Goal: Entertainment & Leisure: Consume media (video, audio)

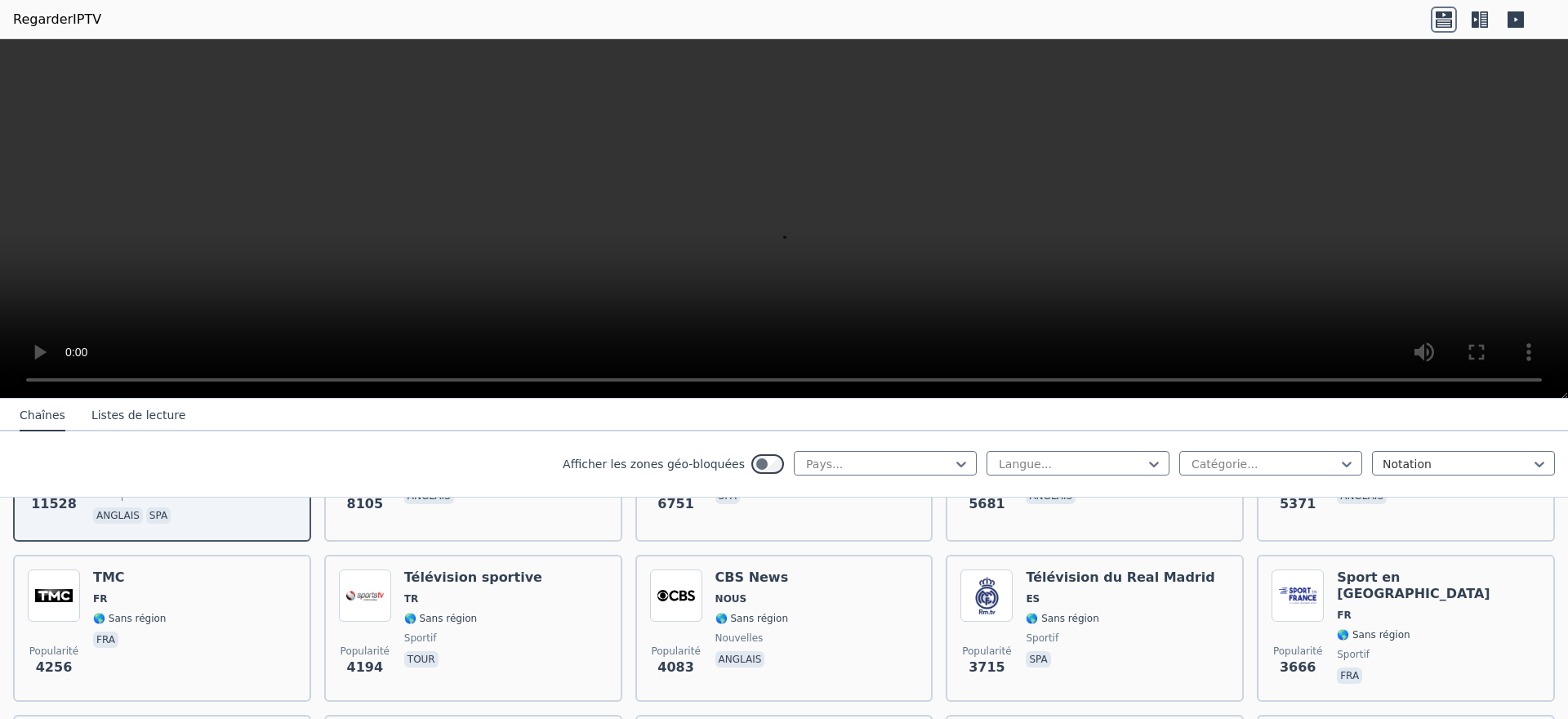
scroll to position [327, 0]
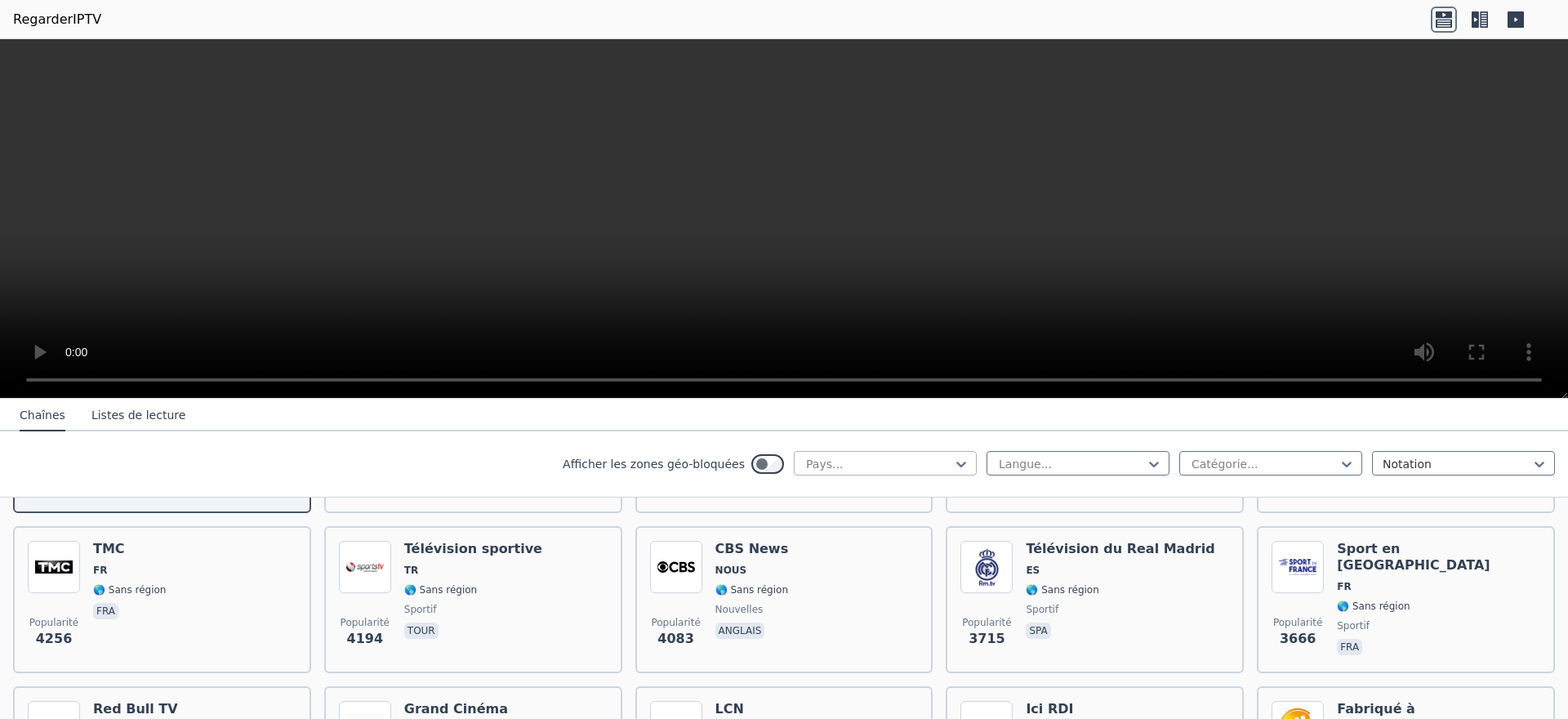
click at [860, 465] on div at bounding box center [878, 463] width 148 height 16
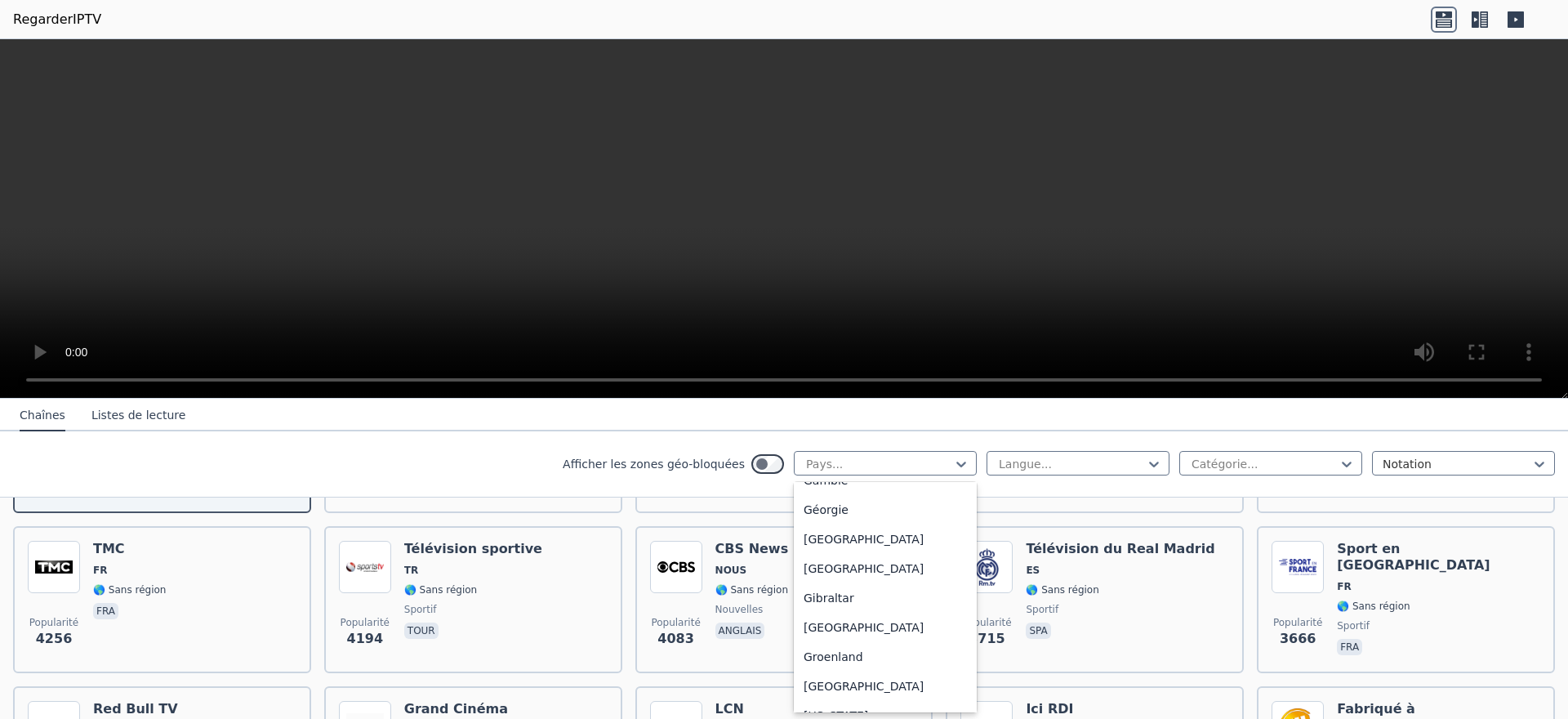
scroll to position [2042, 0]
click at [810, 375] on font "[GEOGRAPHIC_DATA]" at bounding box center [863, 370] width 120 height 13
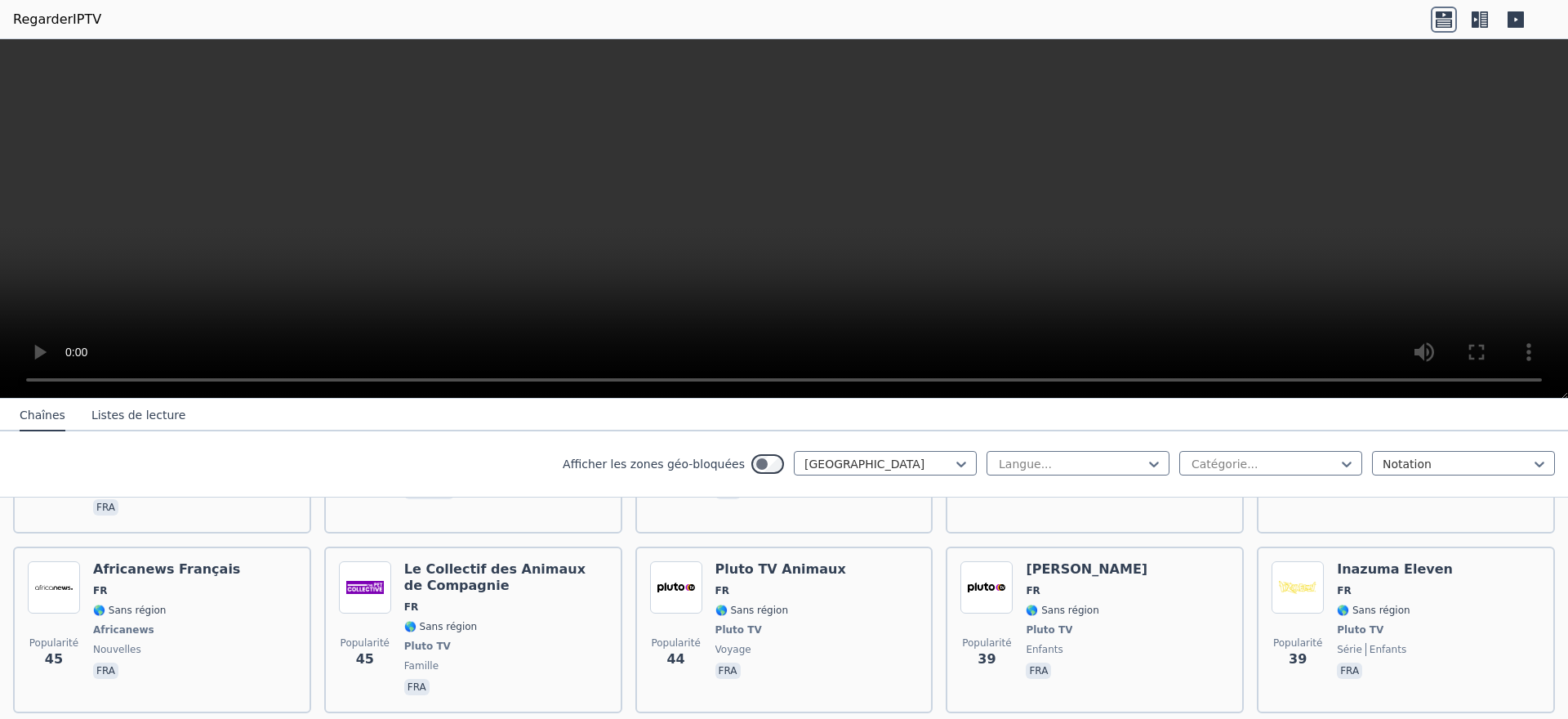
scroll to position [4738, 0]
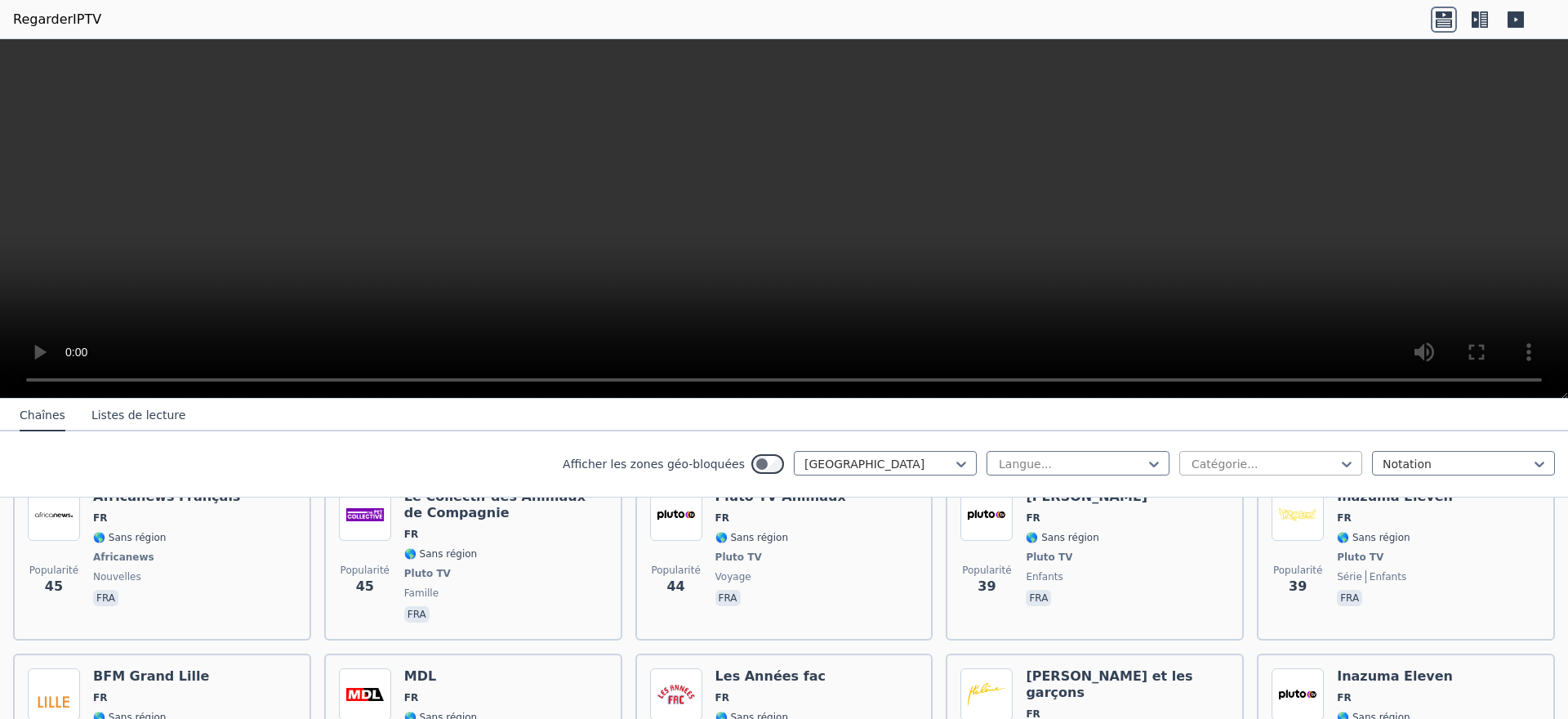
click at [1274, 472] on div at bounding box center [1263, 463] width 148 height 16
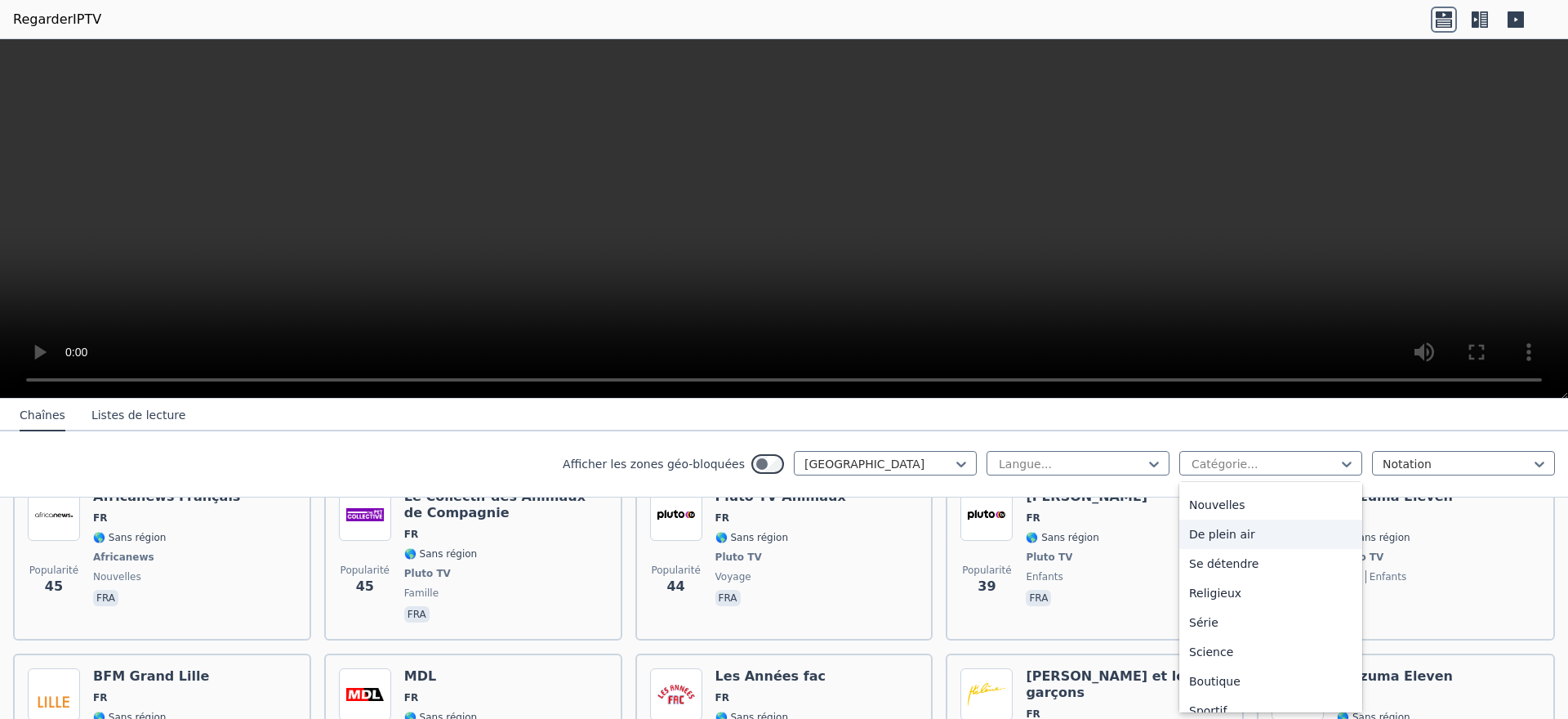
scroll to position [413, 0]
click at [1199, 535] on font "Films" at bounding box center [1203, 528] width 29 height 13
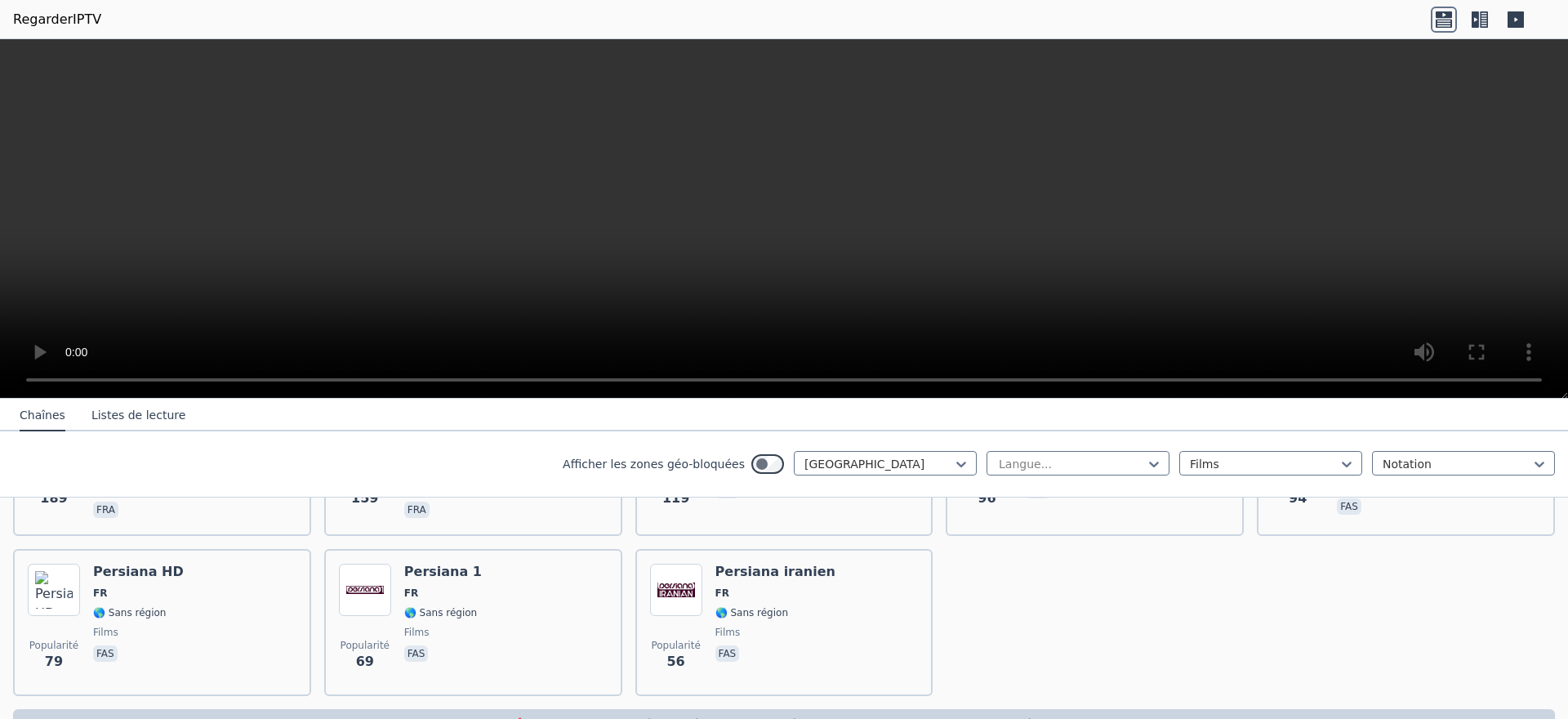
scroll to position [490, 0]
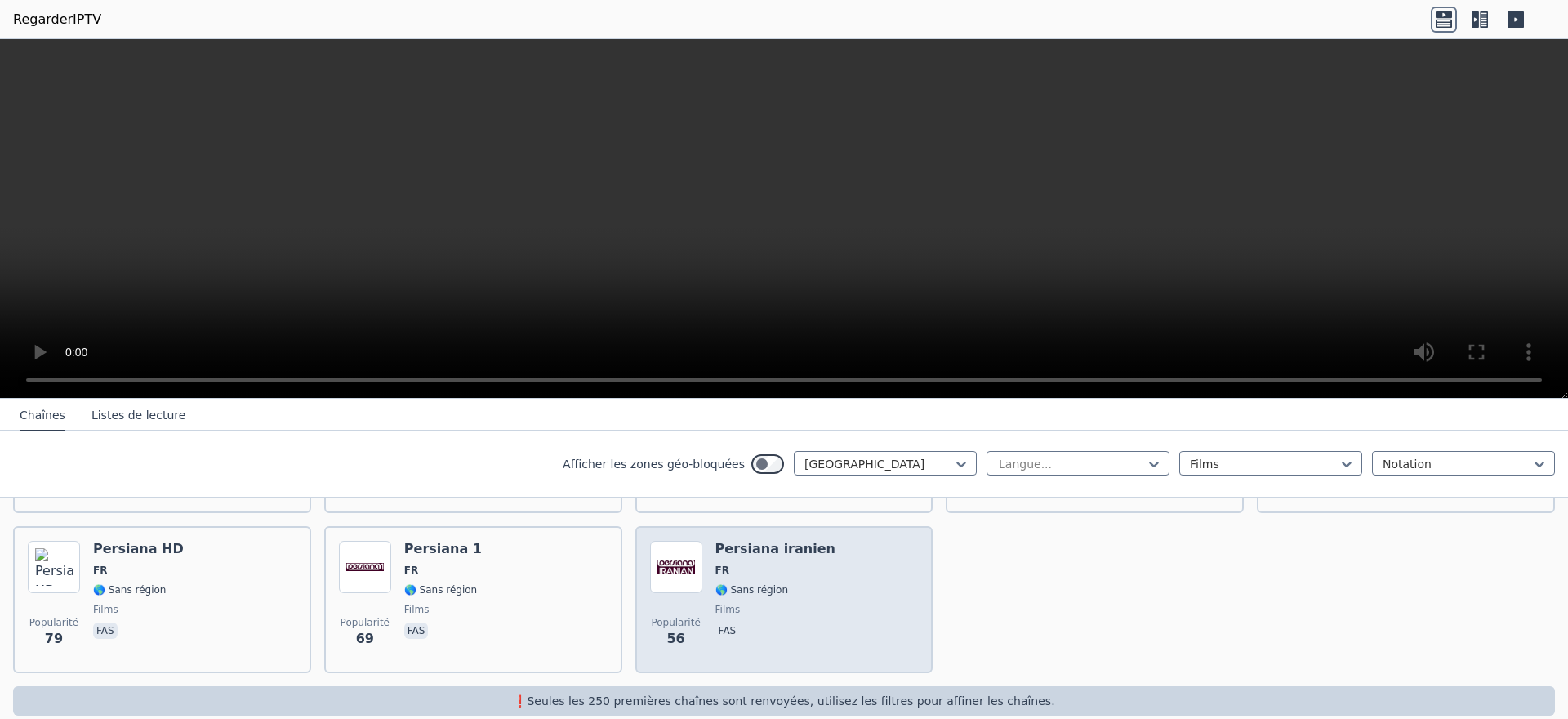
click at [715, 584] on font "🌎 Sans région" at bounding box center [751, 590] width 73 height 12
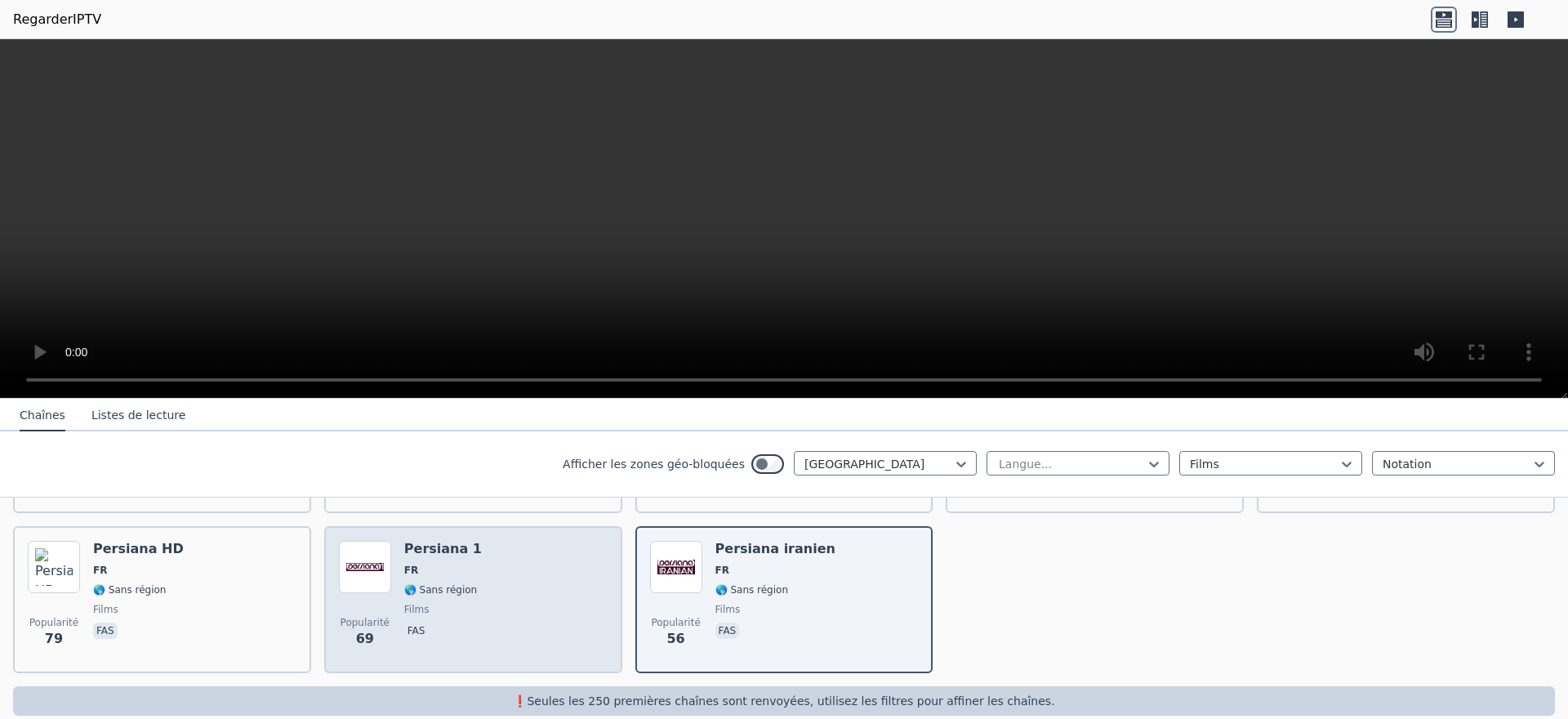
click at [529, 575] on div "Popularité 69 Persiana 1 FR 🌎 Sans région films fas" at bounding box center [473, 599] width 269 height 117
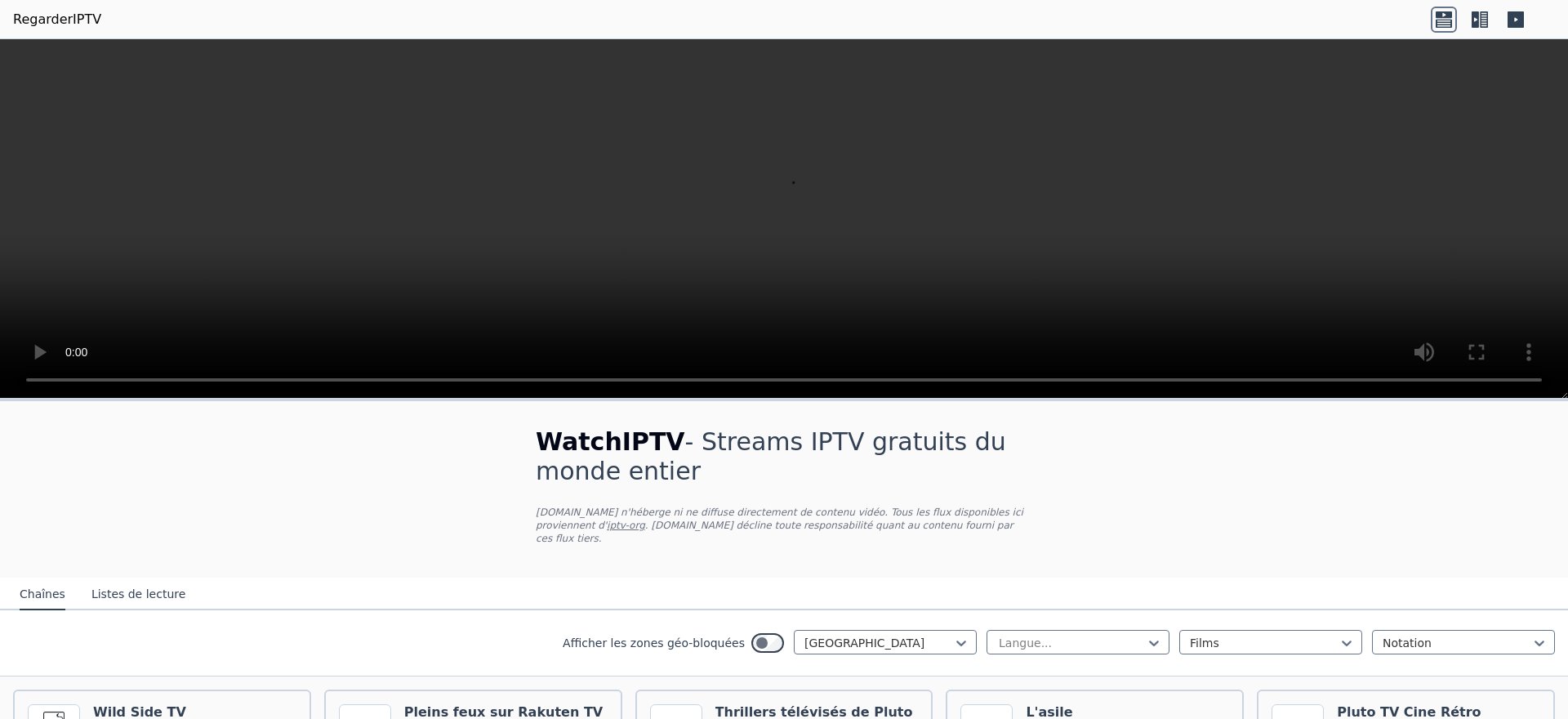
scroll to position [163, 0]
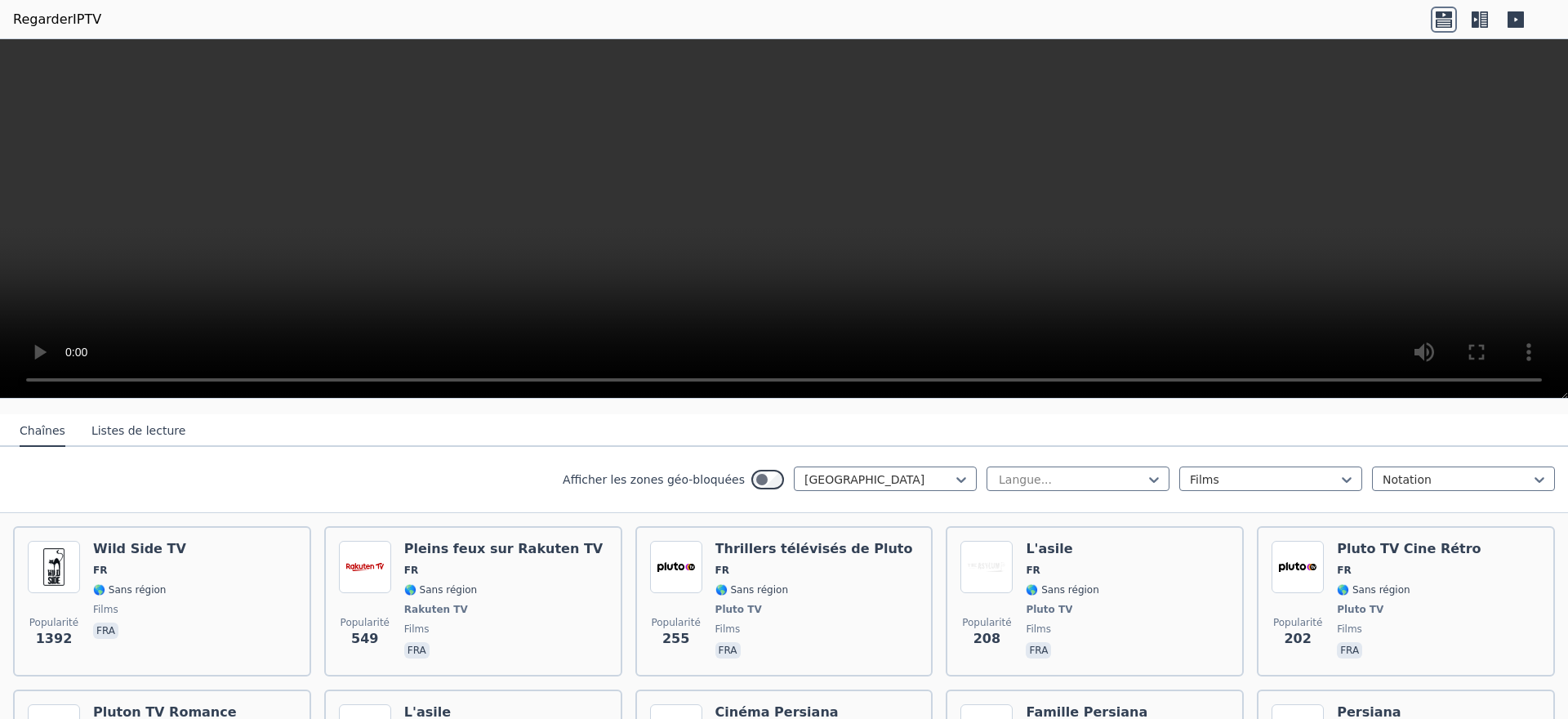
click at [1441, 23] on icon at bounding box center [1443, 19] width 26 height 26
click at [1477, 21] on icon at bounding box center [1475, 19] width 8 height 16
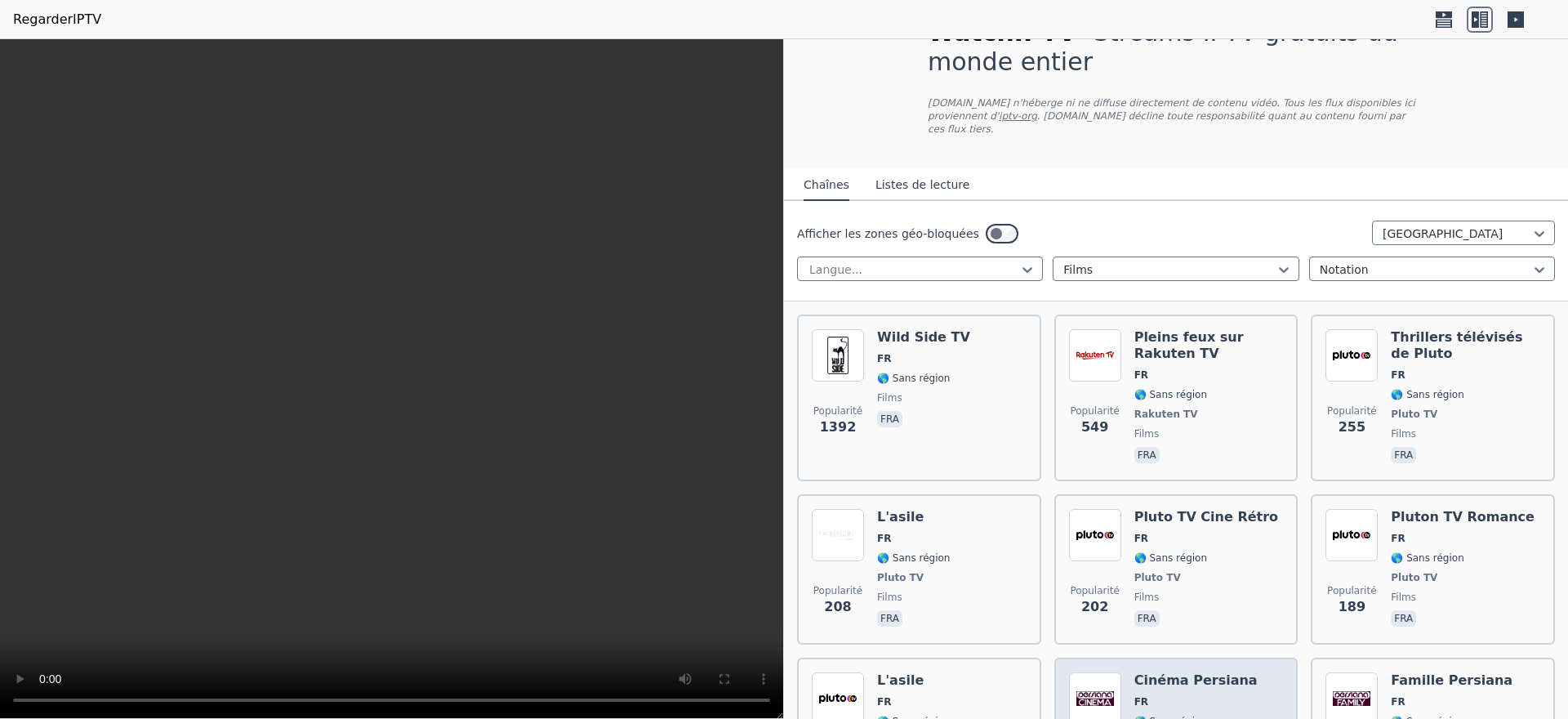
scroll to position [0, 0]
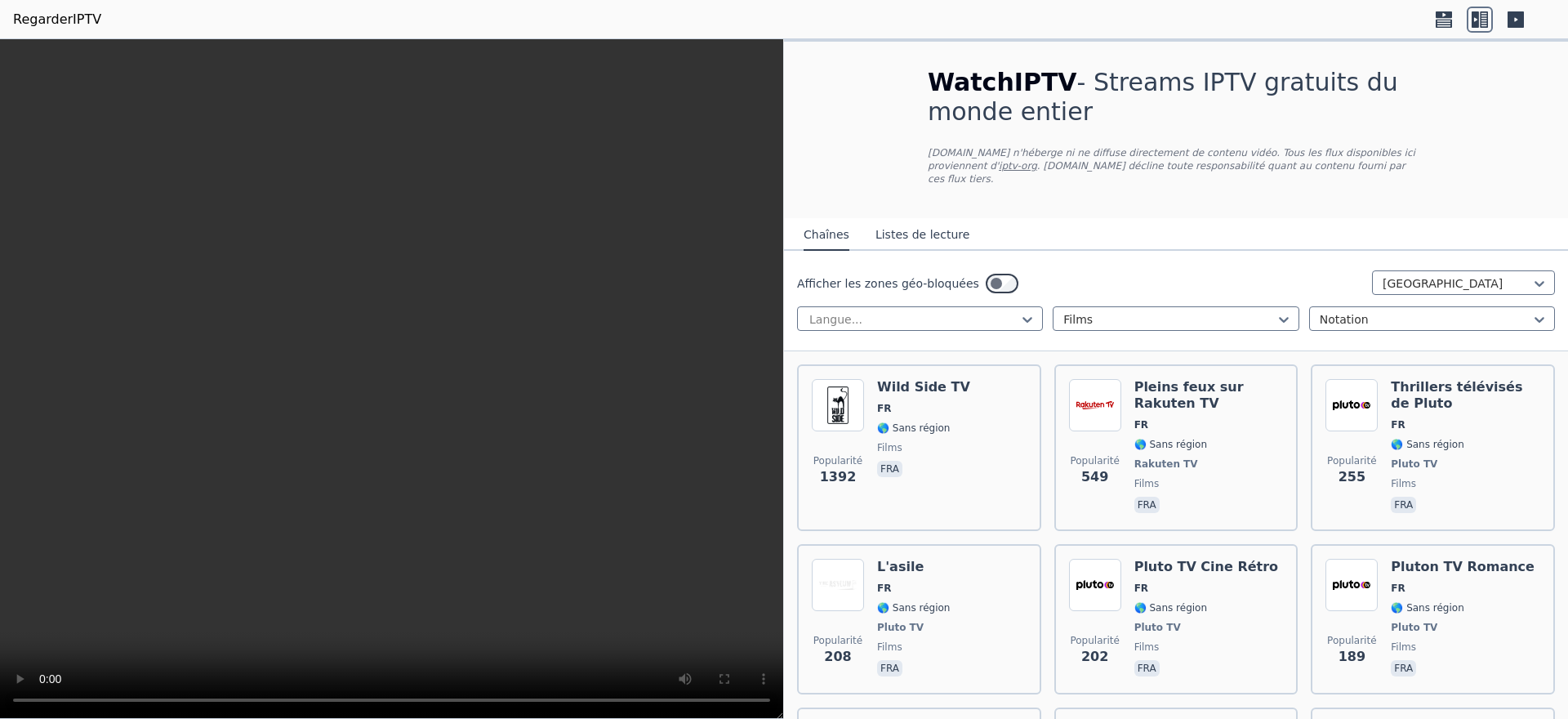
click at [913, 228] on font "Listes de lecture" at bounding box center [922, 235] width 94 height 13
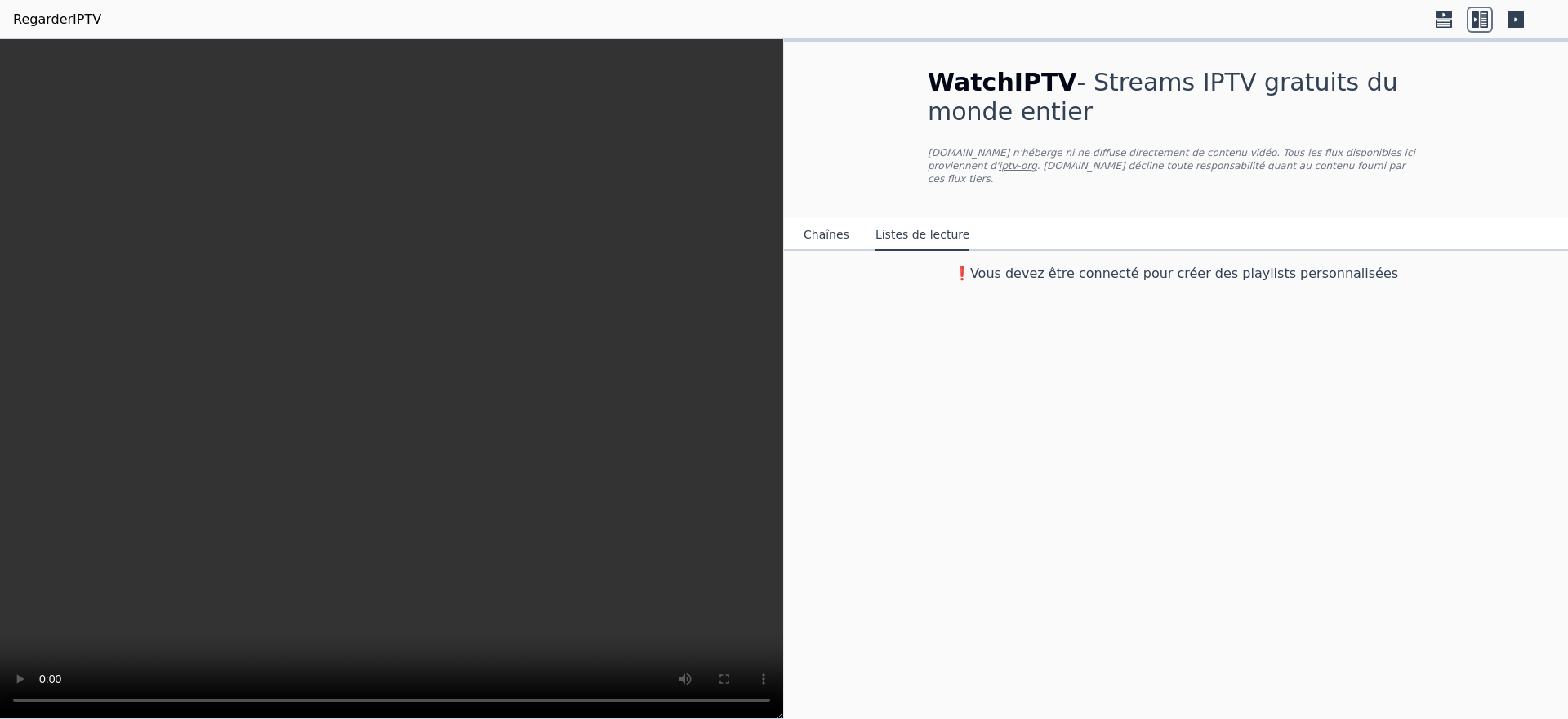
click at [810, 228] on font "Chaînes" at bounding box center [826, 235] width 46 height 13
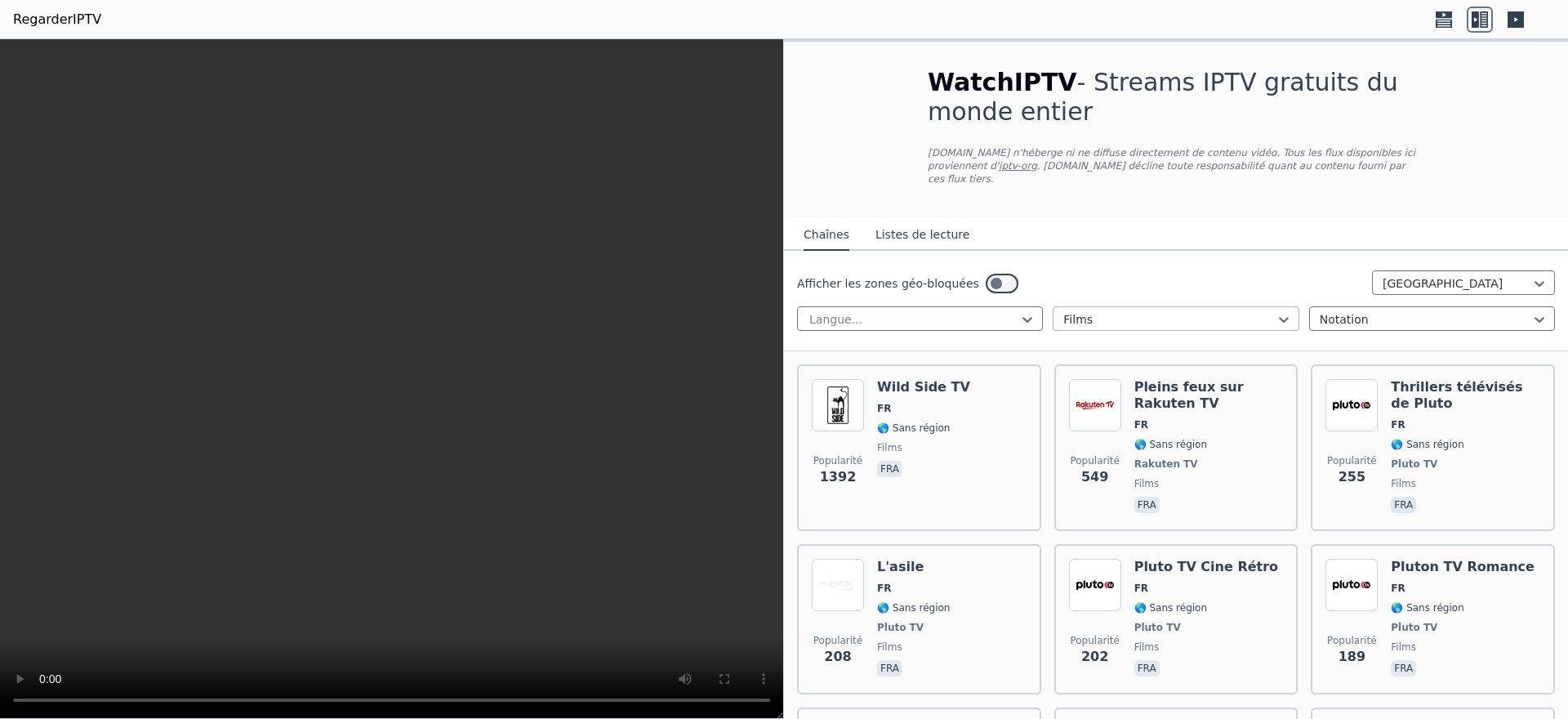
click at [1188, 311] on div at bounding box center [1168, 318] width 211 height 16
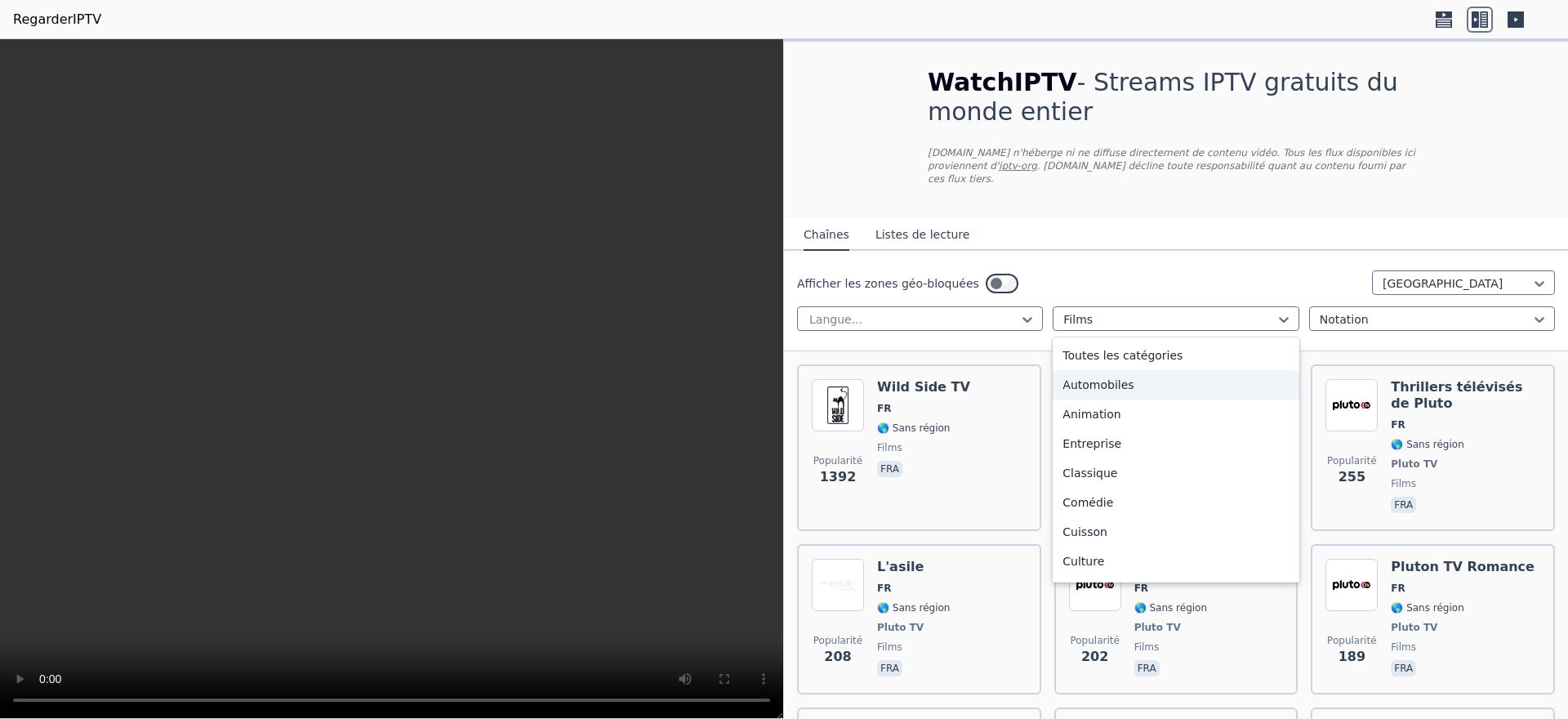
click at [1098, 378] on font "Automobiles" at bounding box center [1097, 385] width 71 height 13
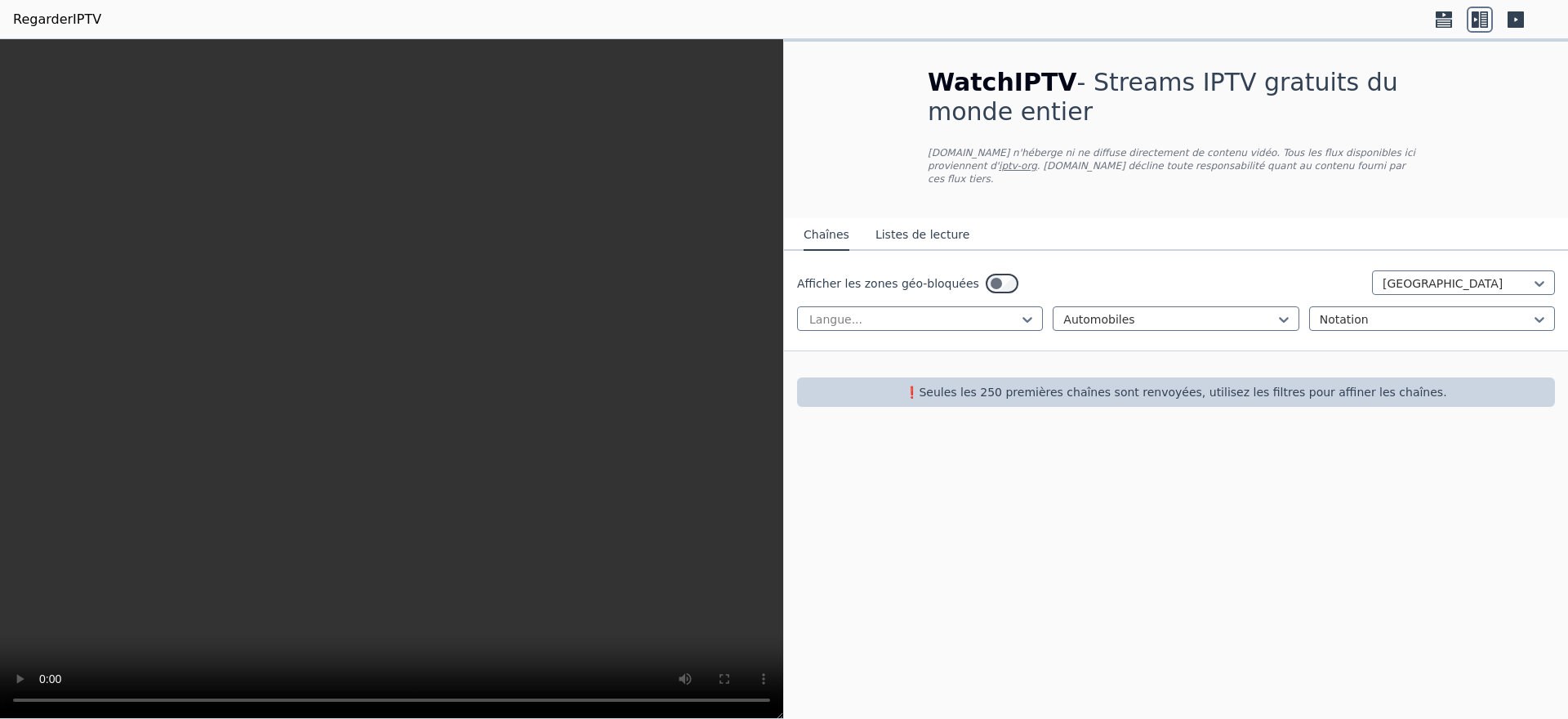
click at [1444, 24] on icon at bounding box center [1443, 23] width 16 height 8
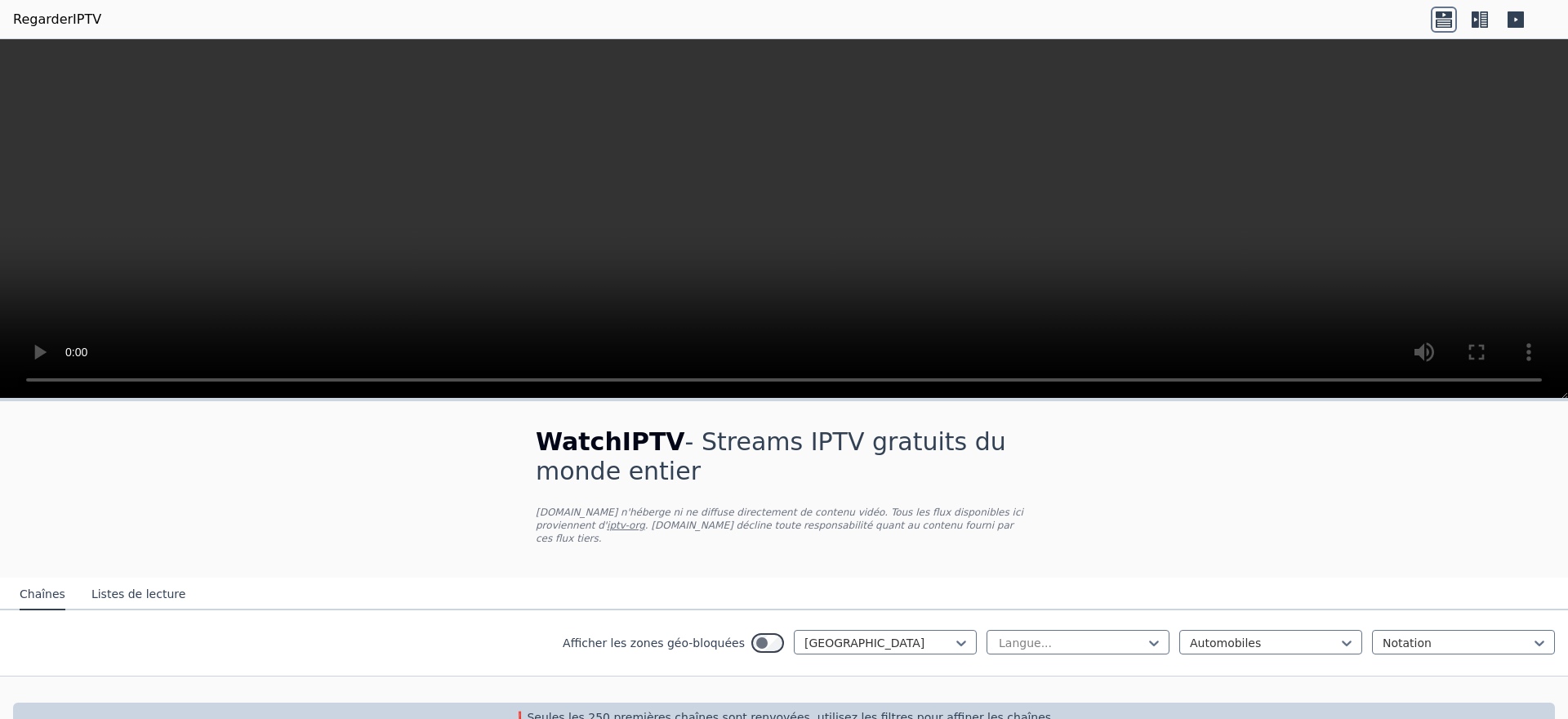
click at [1481, 19] on icon at bounding box center [1484, 19] width 8 height 16
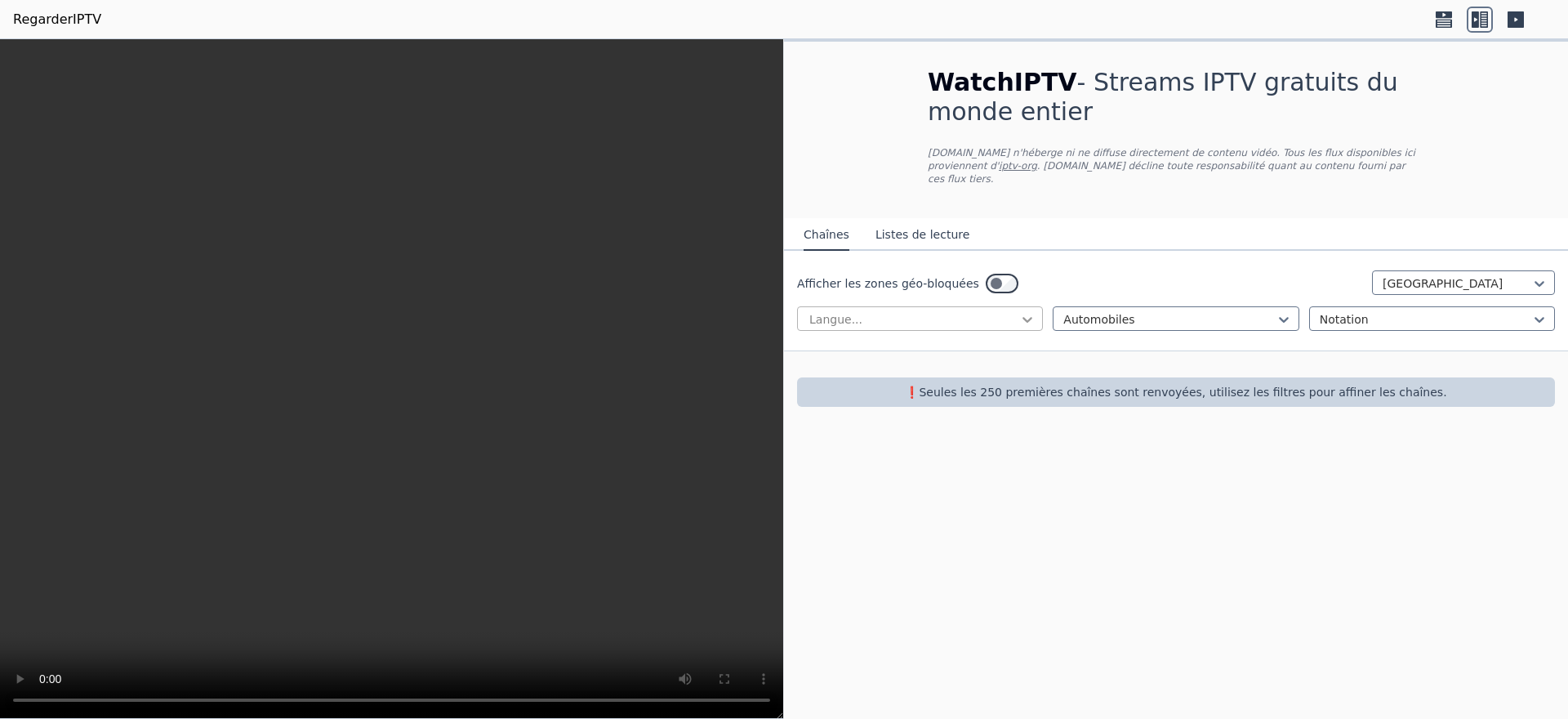
click at [1026, 311] on icon at bounding box center [1027, 318] width 16 height 16
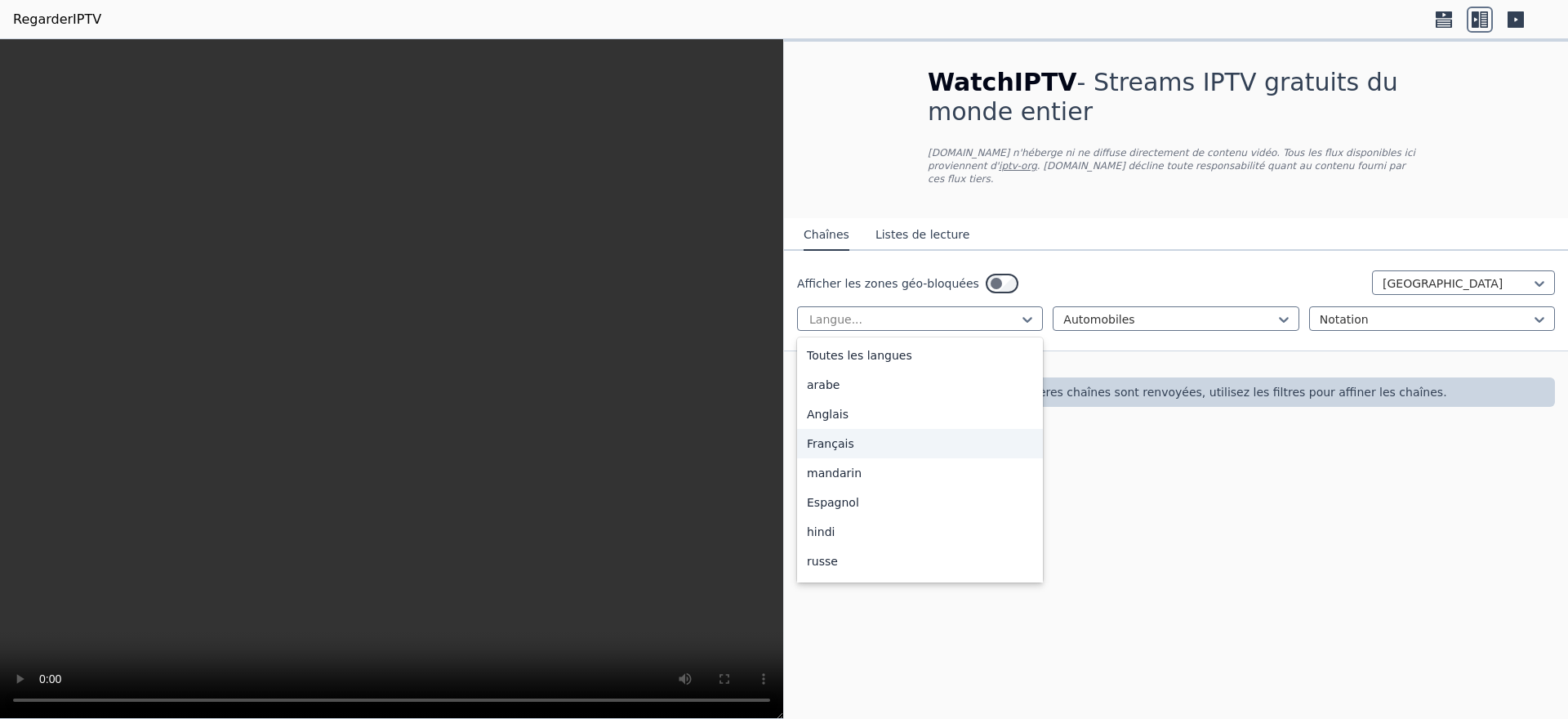
click at [850, 437] on font "Français" at bounding box center [830, 444] width 48 height 13
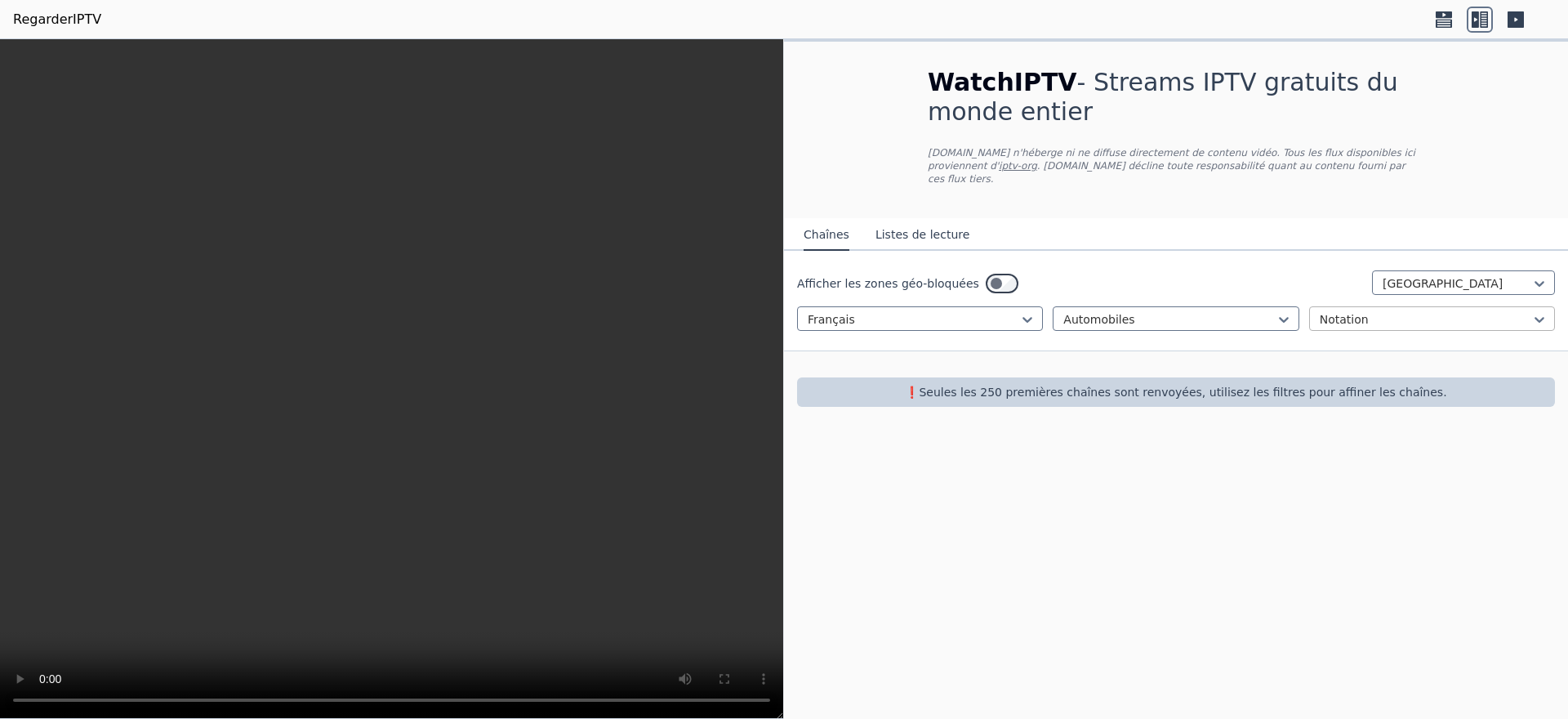
click at [1370, 311] on div at bounding box center [1425, 318] width 211 height 16
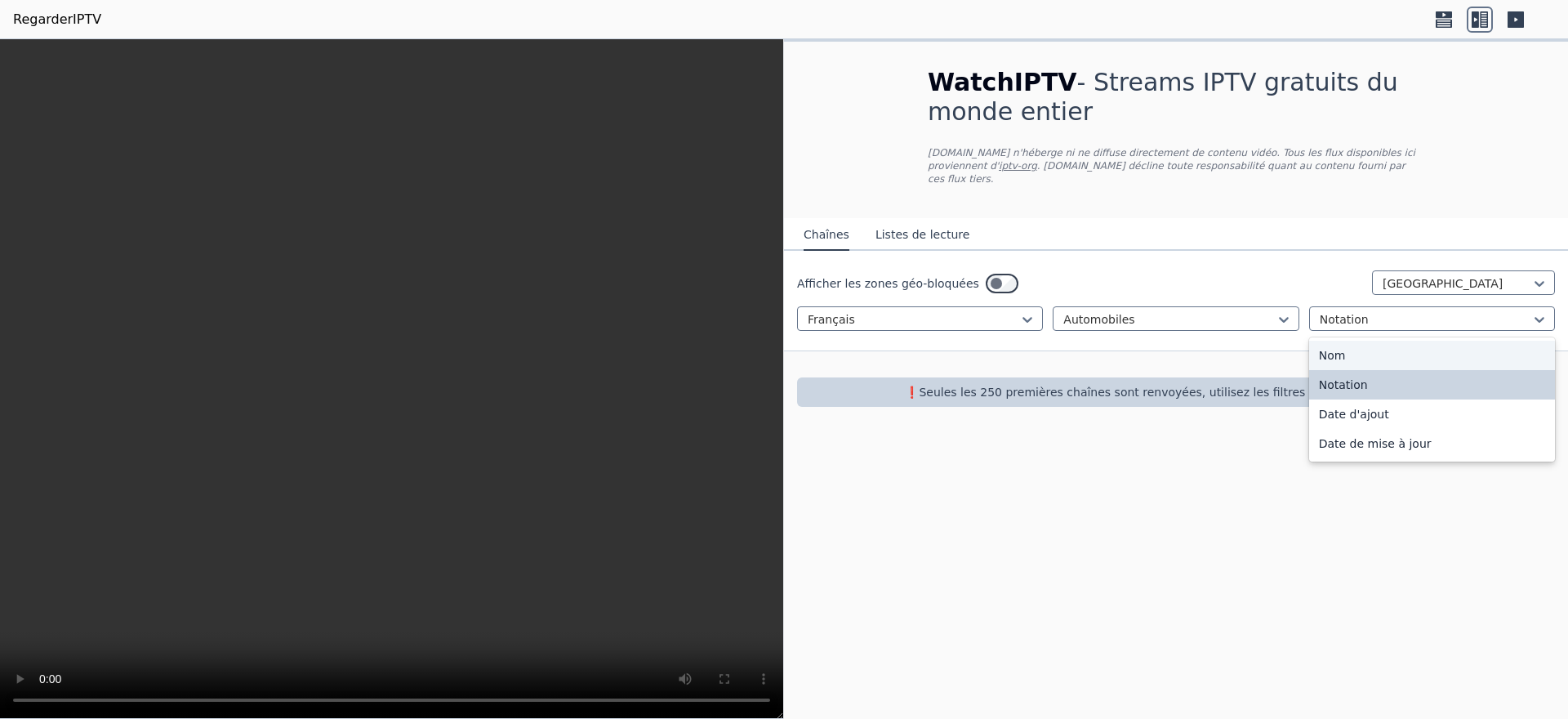
click at [1346, 349] on font "Nom" at bounding box center [1332, 355] width 27 height 13
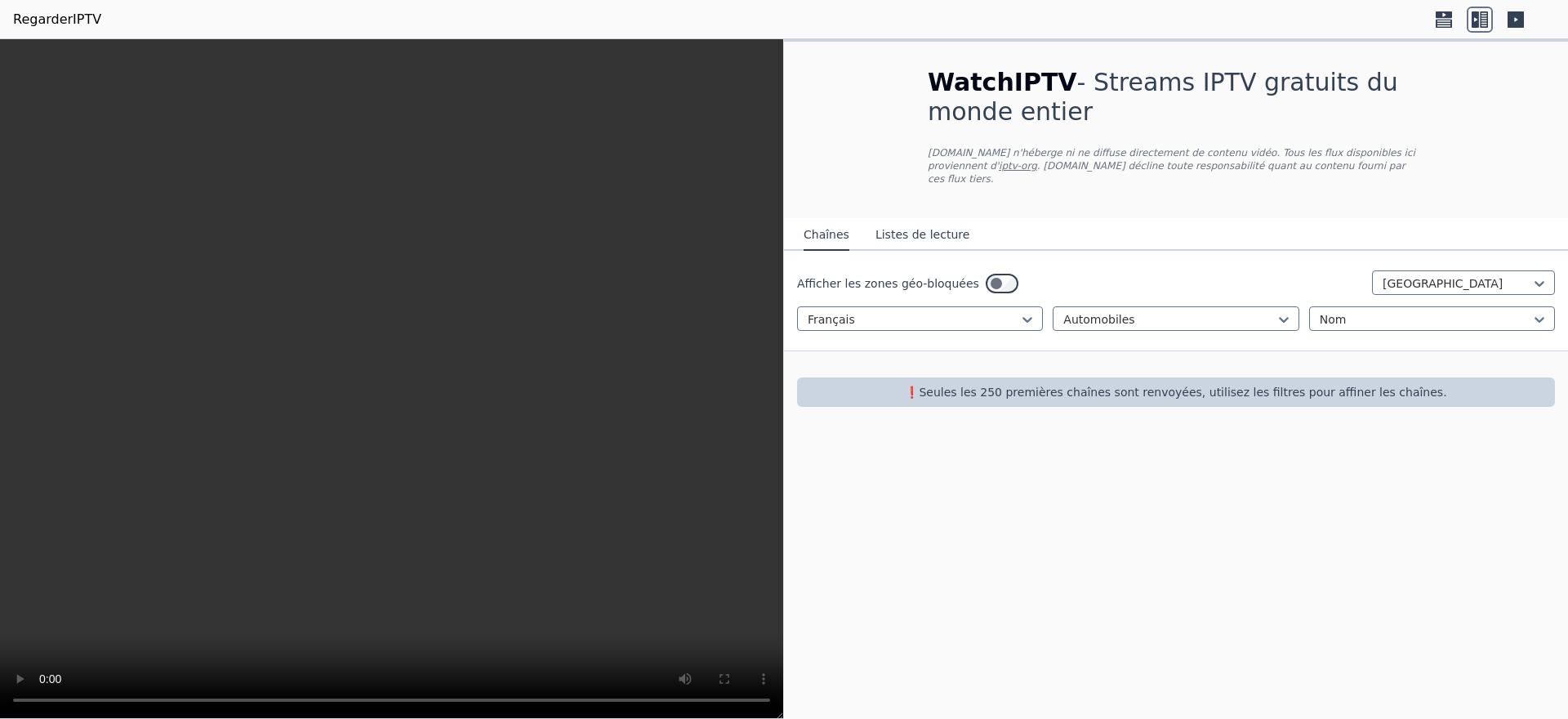
click at [1308, 385] on font "❗️Seules les 250 premières chaînes sont renvoyées, utilisez les filtres pour af…" at bounding box center [1175, 392] width 541 height 13
click at [27, 21] on font "RegarderIPTV" at bounding box center [57, 19] width 88 height 16
click at [906, 228] on font "Listes de lecture" at bounding box center [922, 235] width 94 height 13
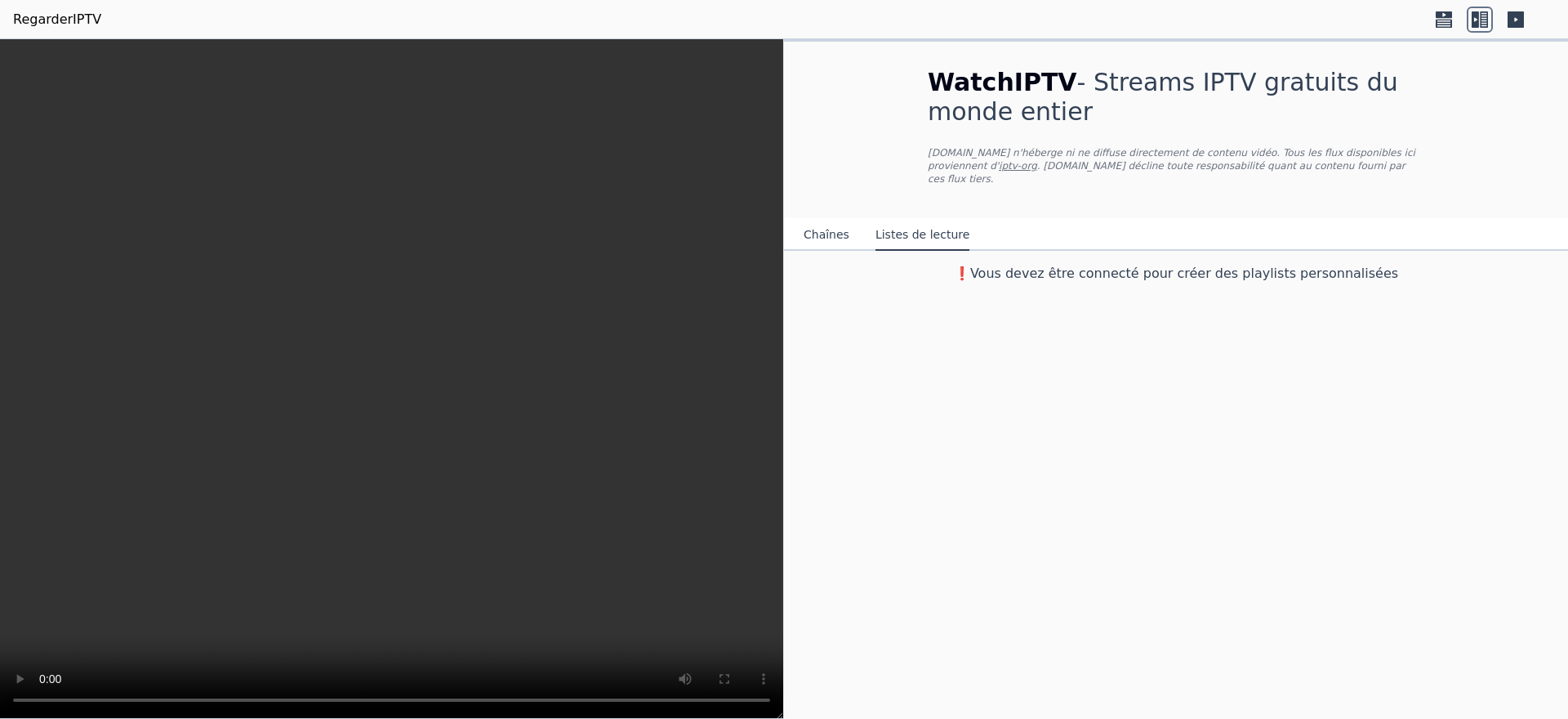
click at [835, 228] on font "Chaînes" at bounding box center [826, 235] width 46 height 13
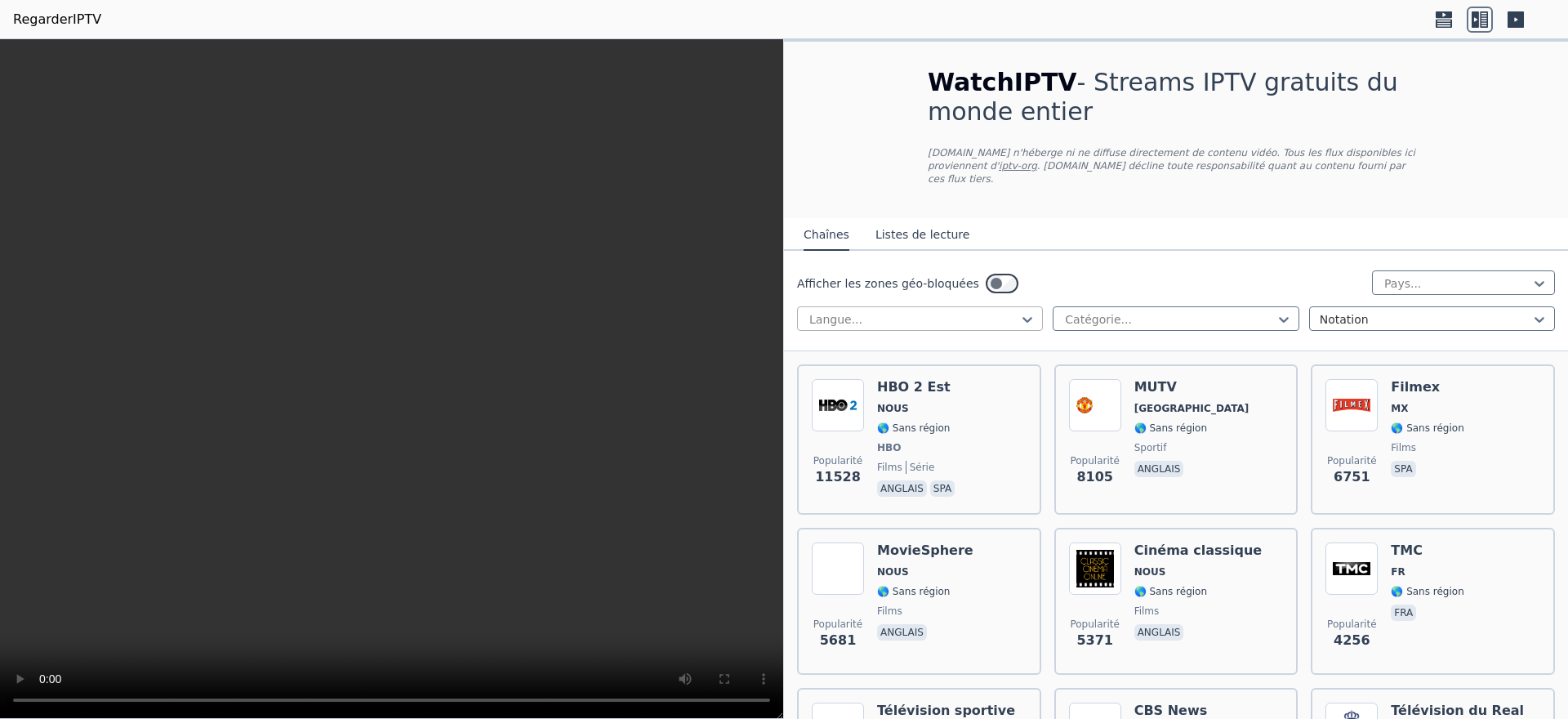
click at [953, 312] on div at bounding box center [913, 318] width 211 height 16
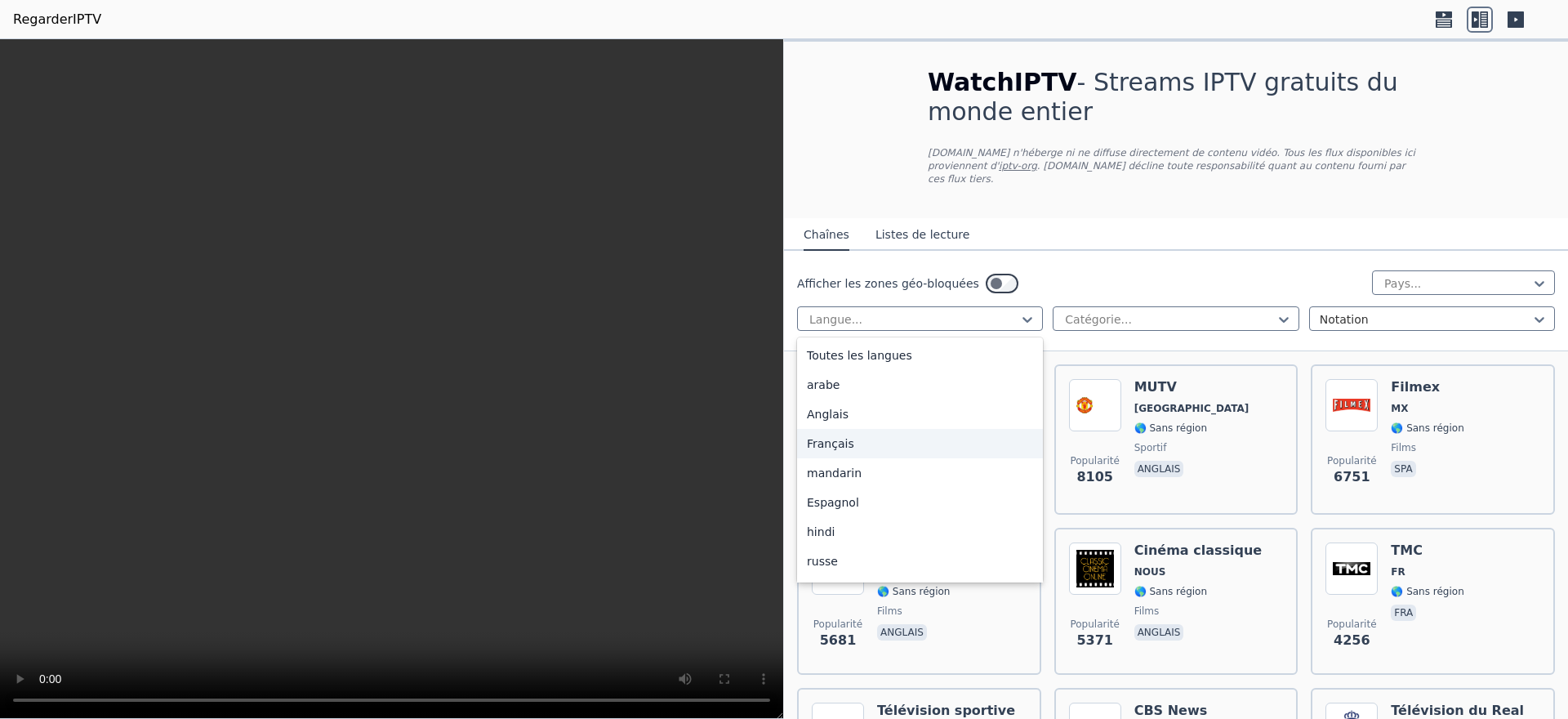
click at [854, 443] on div "Français" at bounding box center [920, 443] width 245 height 29
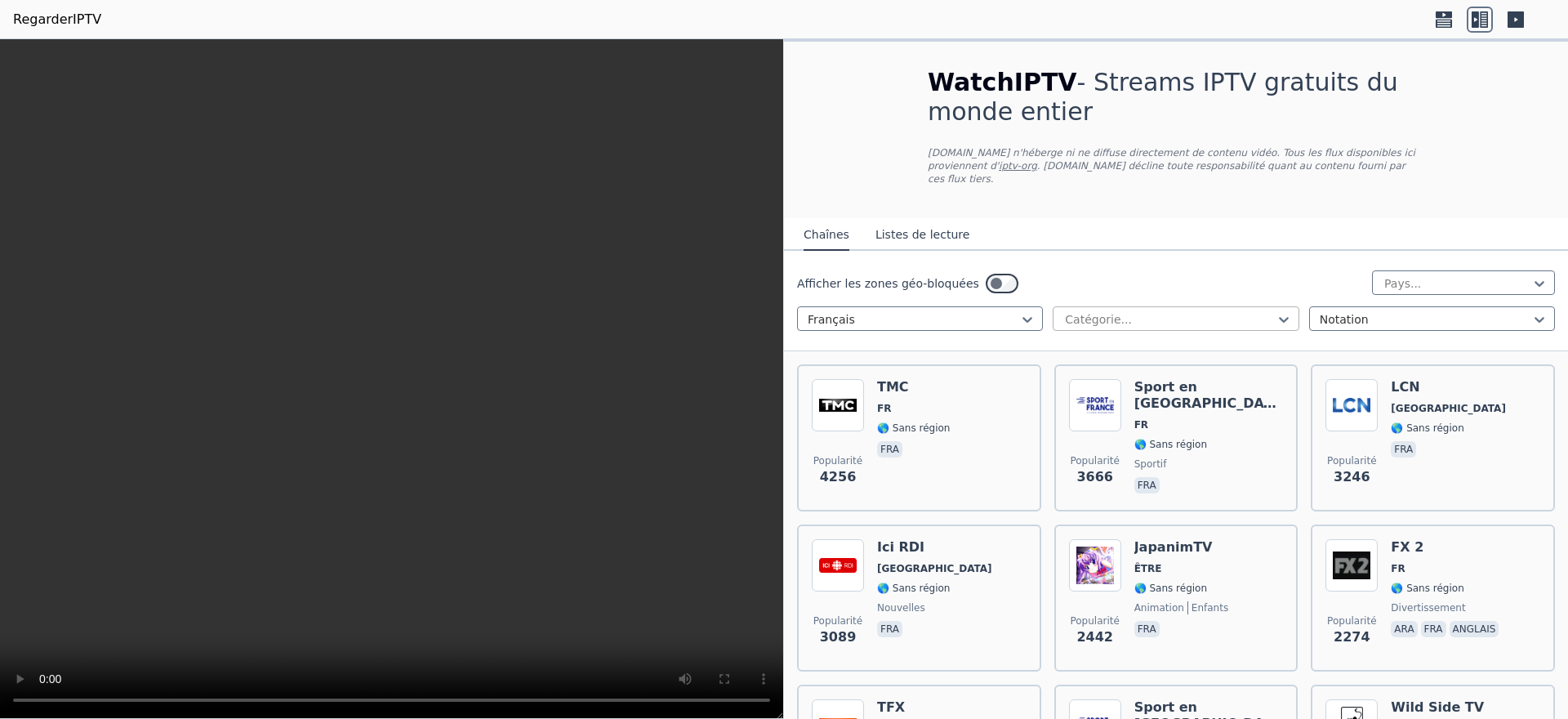
click at [1114, 311] on div at bounding box center [1168, 318] width 211 height 16
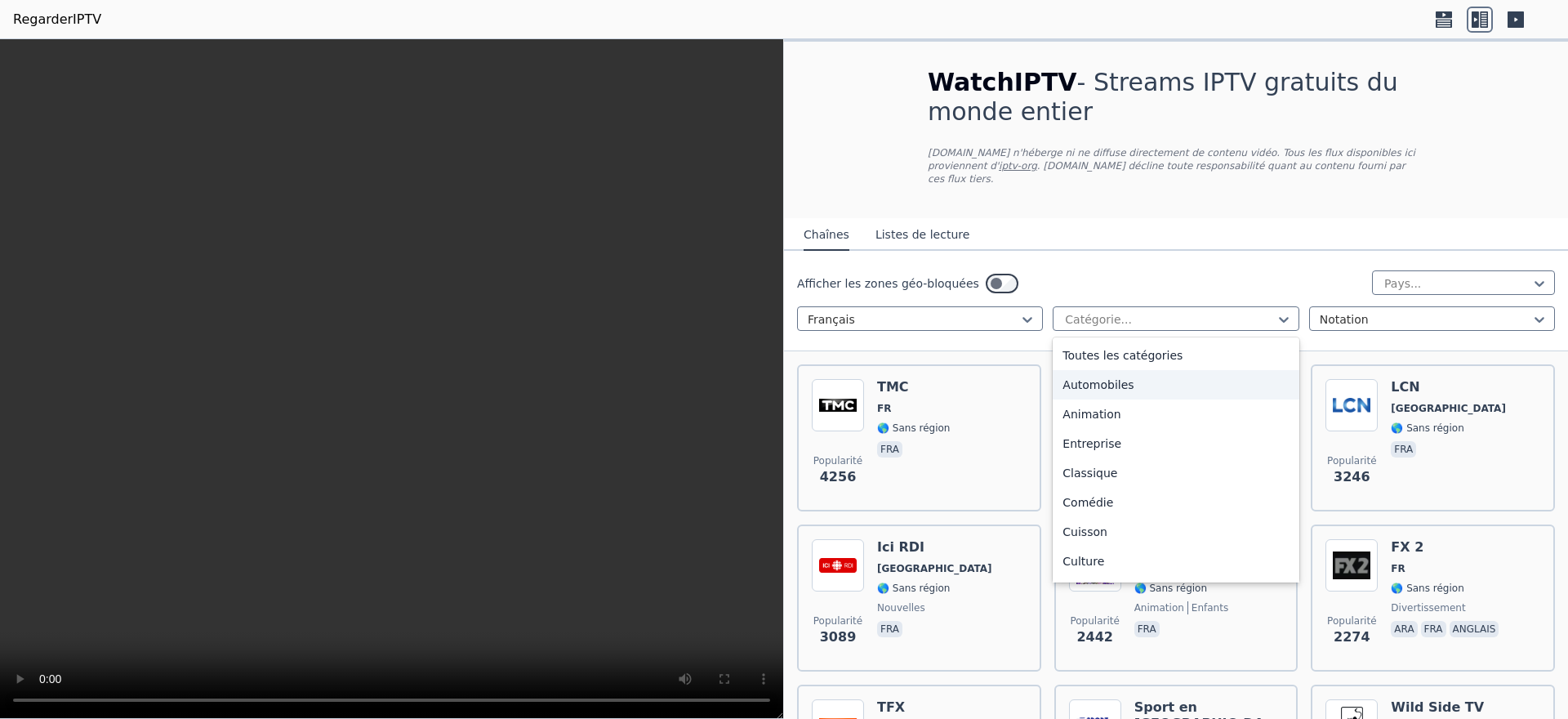
click at [1117, 378] on font "Automobiles" at bounding box center [1097, 385] width 71 height 13
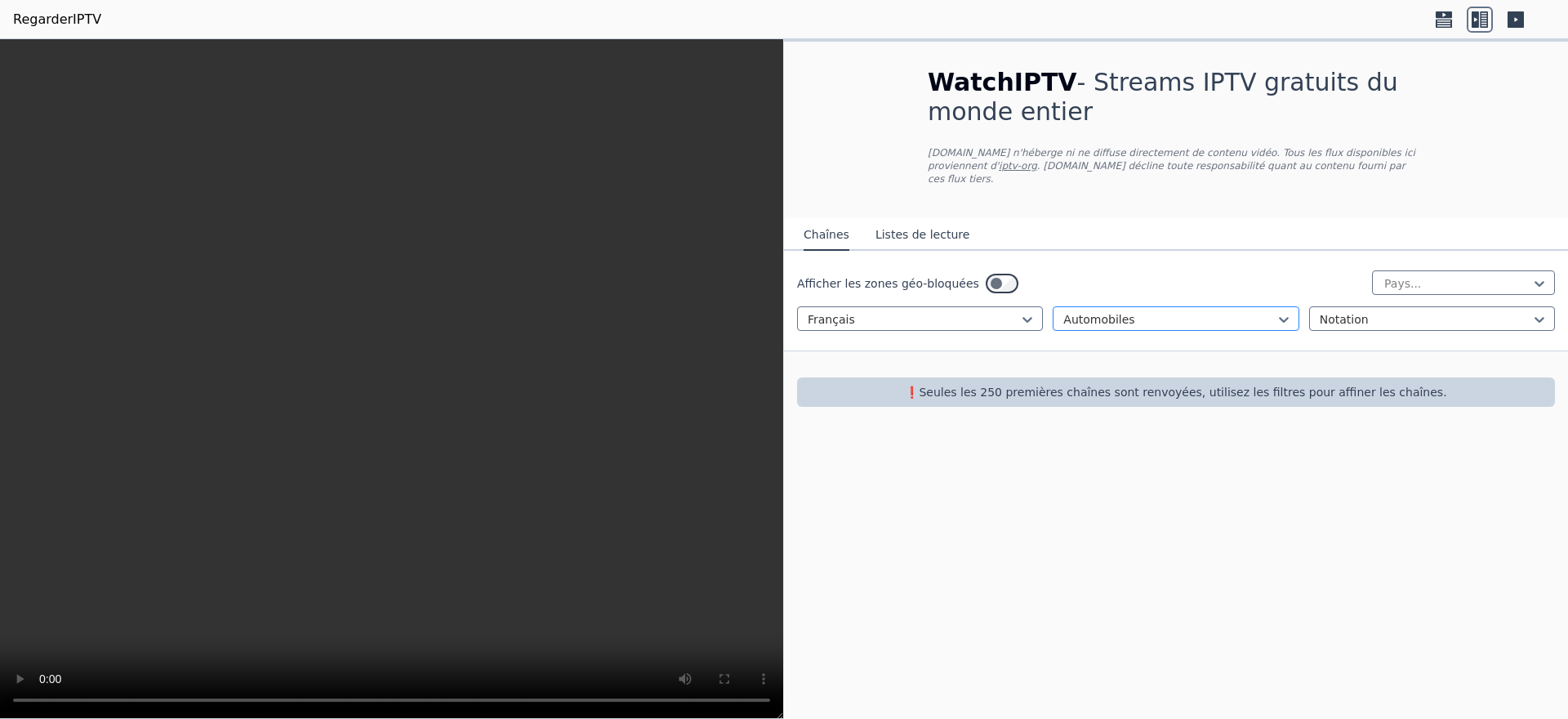
click at [1182, 316] on div at bounding box center [1168, 318] width 211 height 16
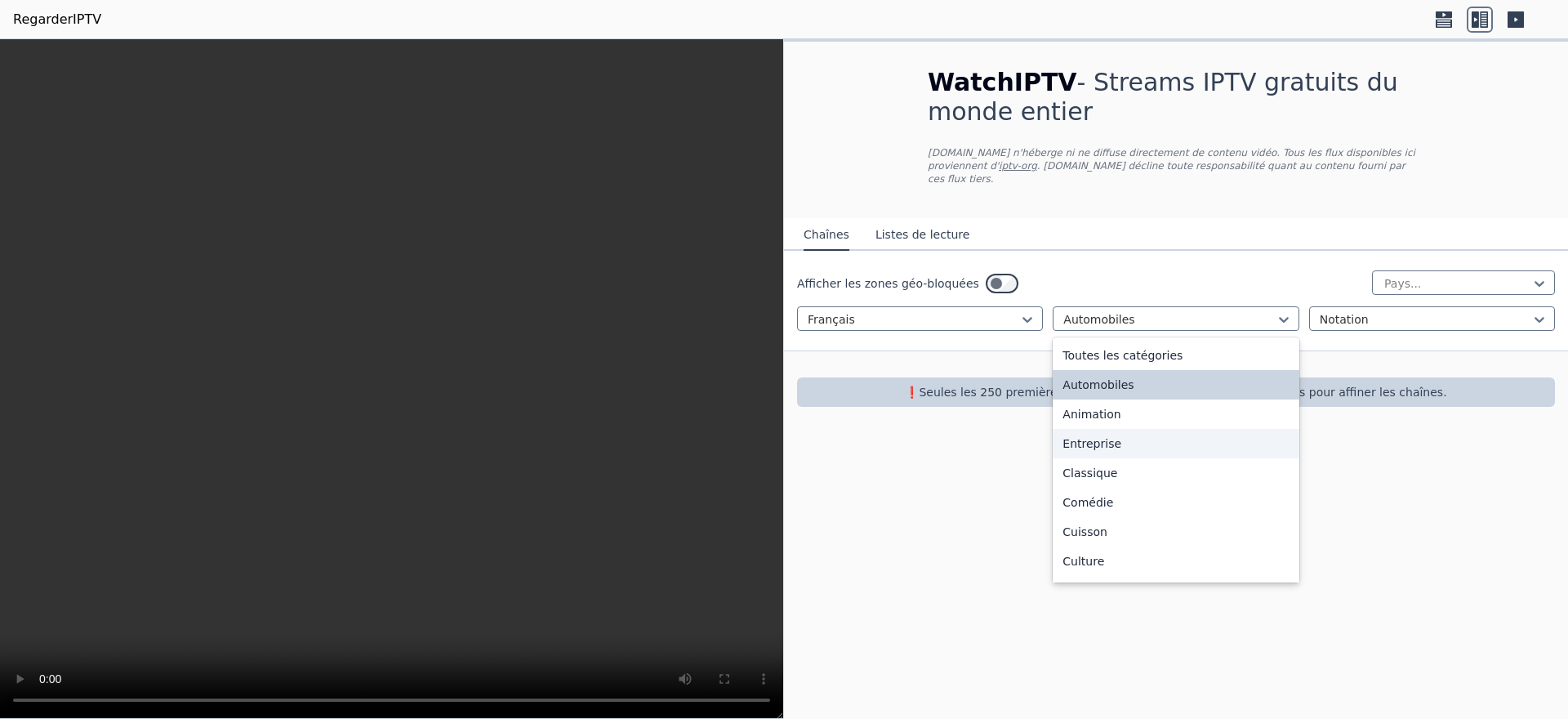
click at [1114, 440] on font "Entreprise" at bounding box center [1091, 444] width 59 height 13
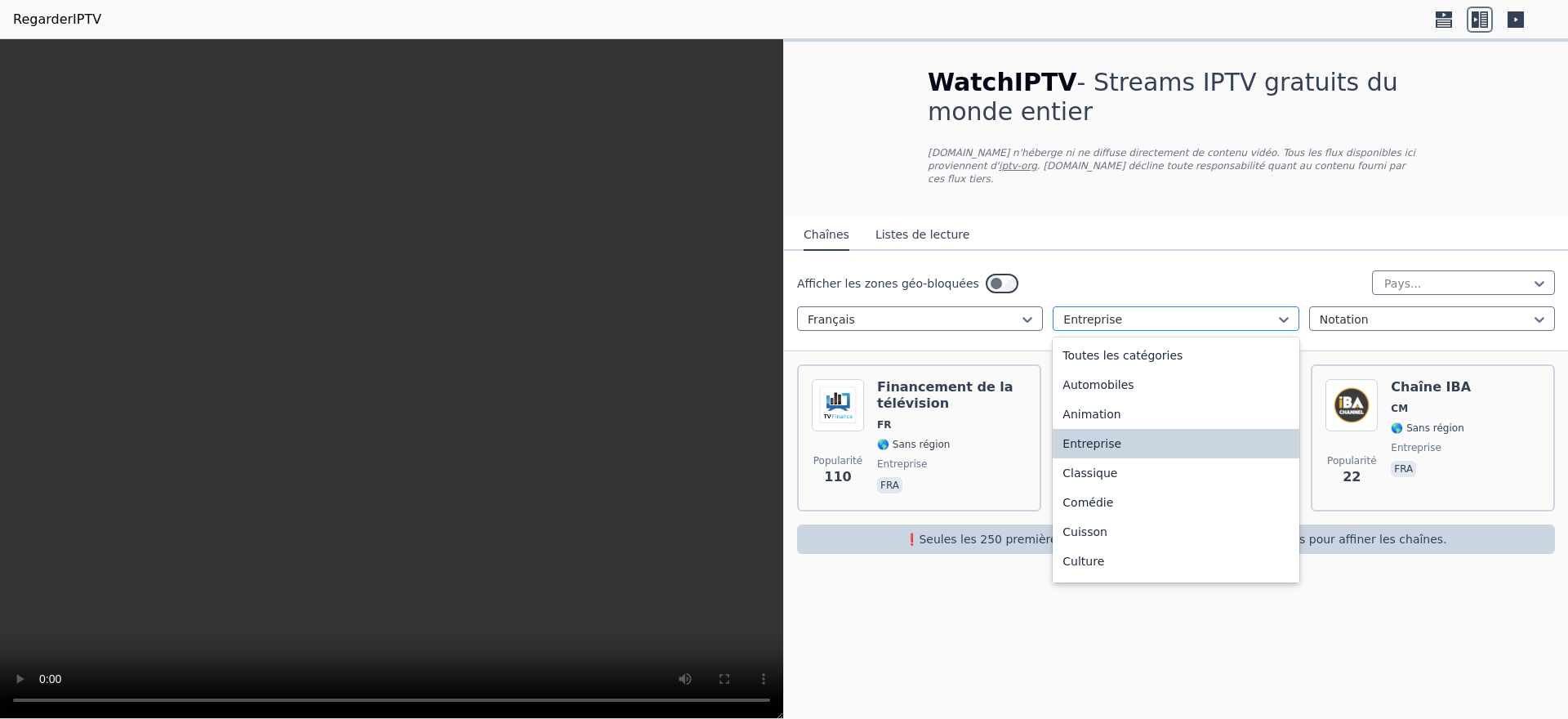
click at [1148, 313] on div at bounding box center [1168, 318] width 211 height 16
click at [1093, 472] on font "Classique" at bounding box center [1089, 473] width 54 height 13
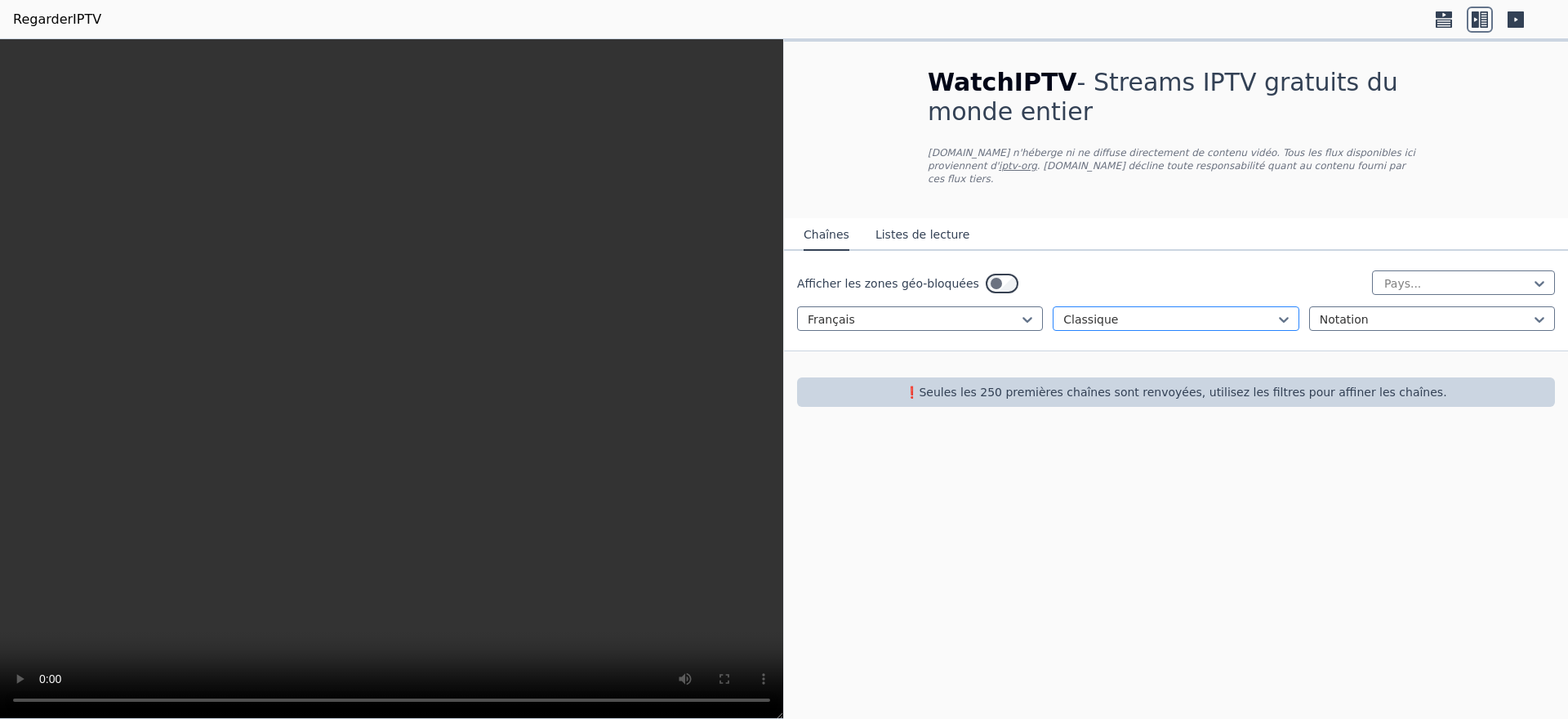
click at [1145, 311] on div at bounding box center [1168, 318] width 211 height 16
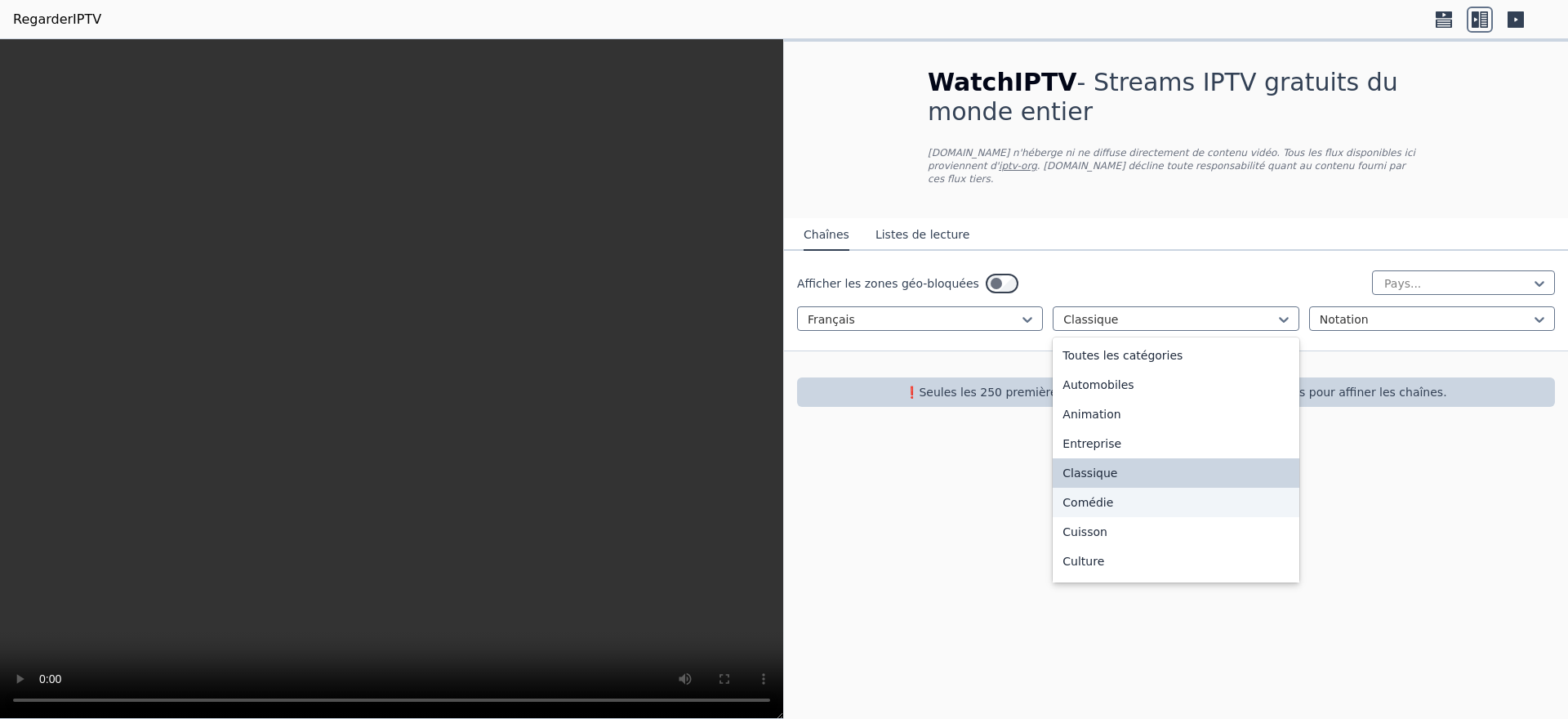
click at [1098, 507] on font "Comédie" at bounding box center [1087, 503] width 50 height 13
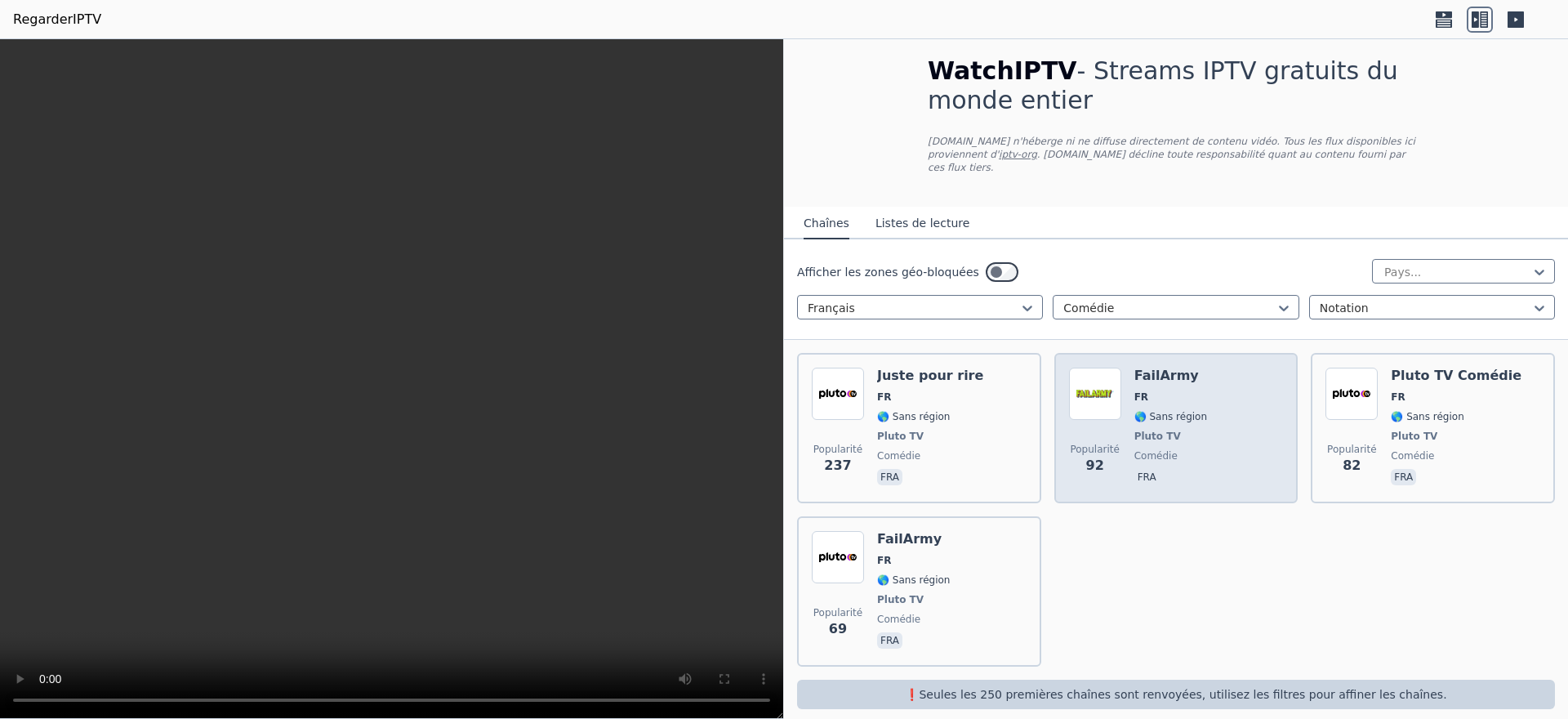
scroll to position [15, 0]
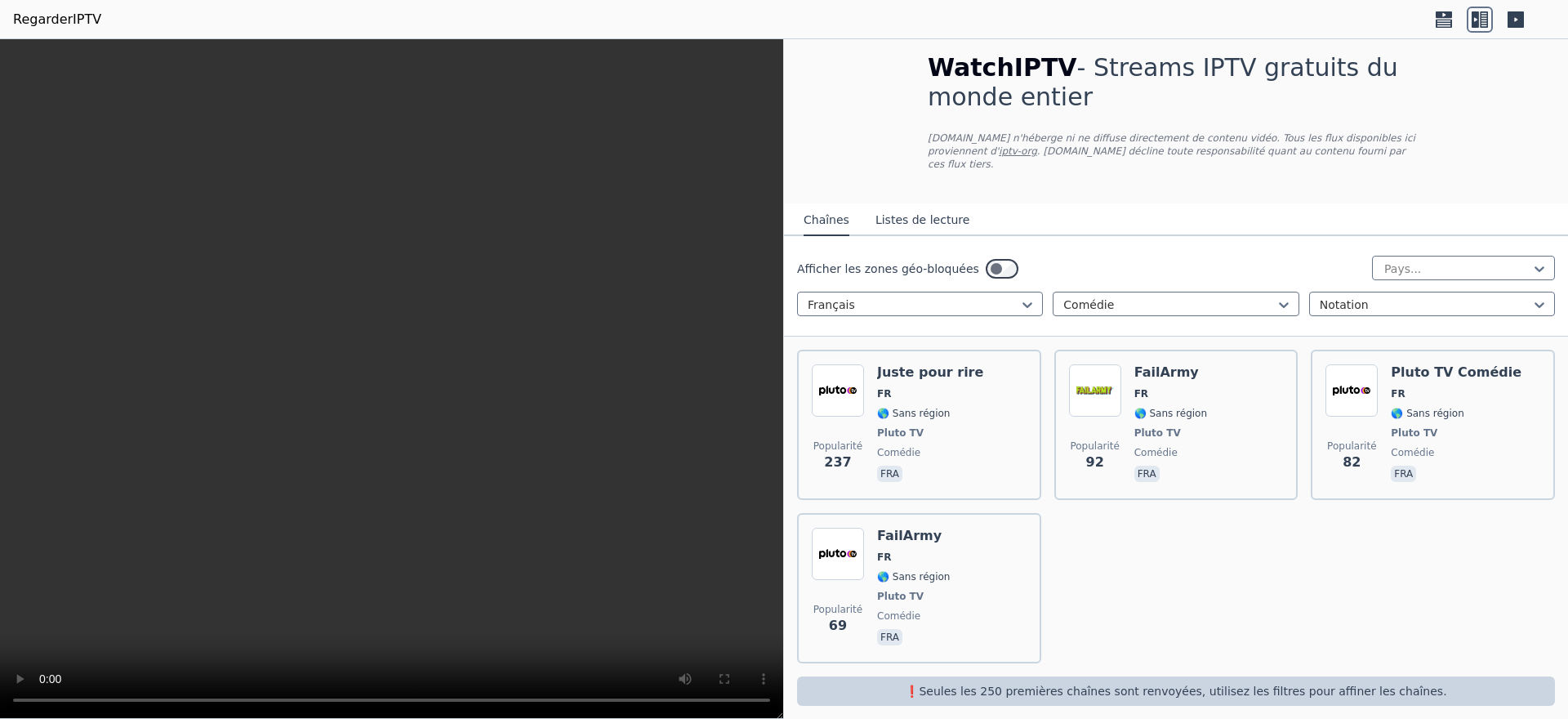
drag, startPoint x: 690, startPoint y: 375, endPoint x: 854, endPoint y: 142, distance: 284.9
click at [854, 142] on div "WatchIPTV - Streams IPTV gratuits du monde entier [DOMAIN_NAME] n'héberge ni ne…" at bounding box center [1176, 379] width 784 height 705
click at [1521, 16] on icon at bounding box center [1515, 19] width 16 height 16
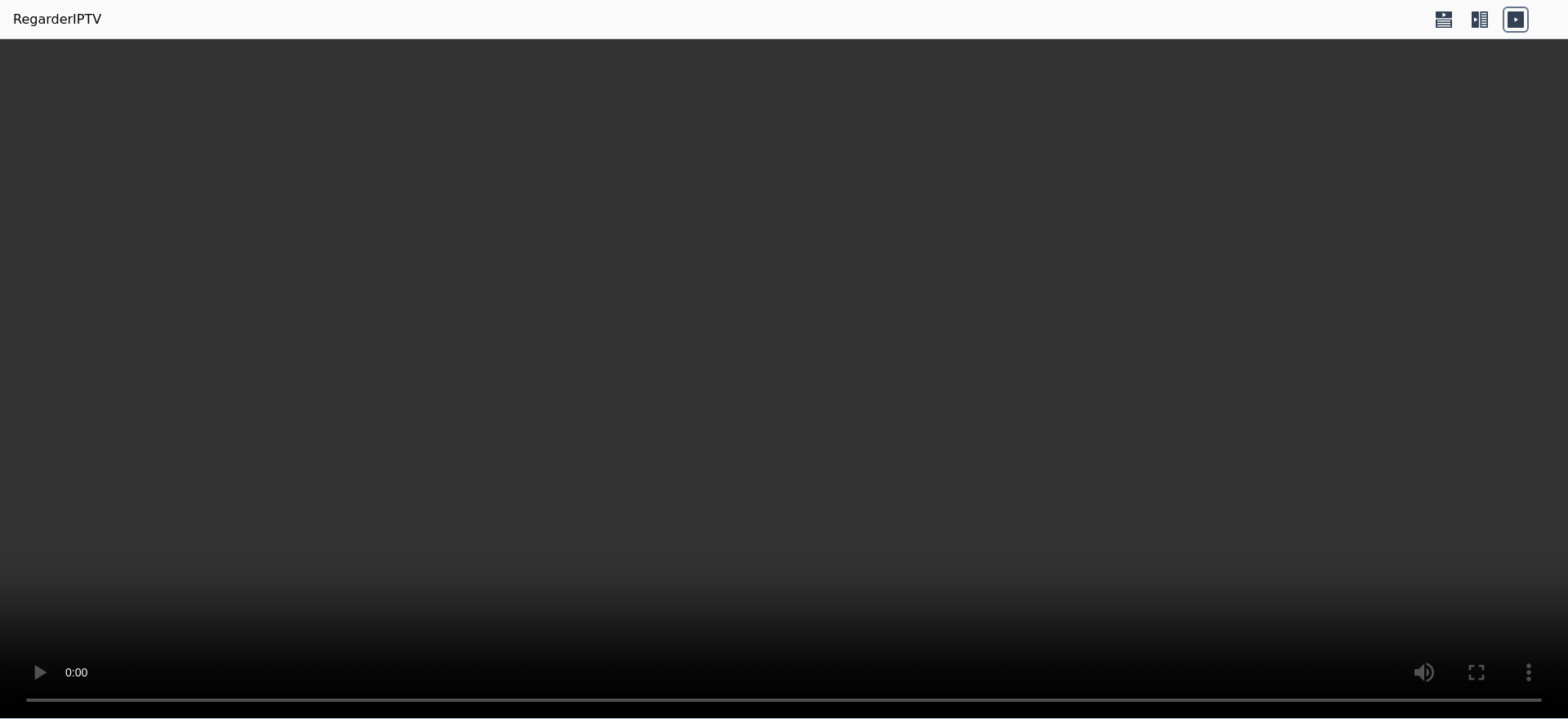
click at [1521, 16] on icon at bounding box center [1515, 19] width 16 height 16
click at [1485, 19] on icon at bounding box center [1484, 19] width 8 height 16
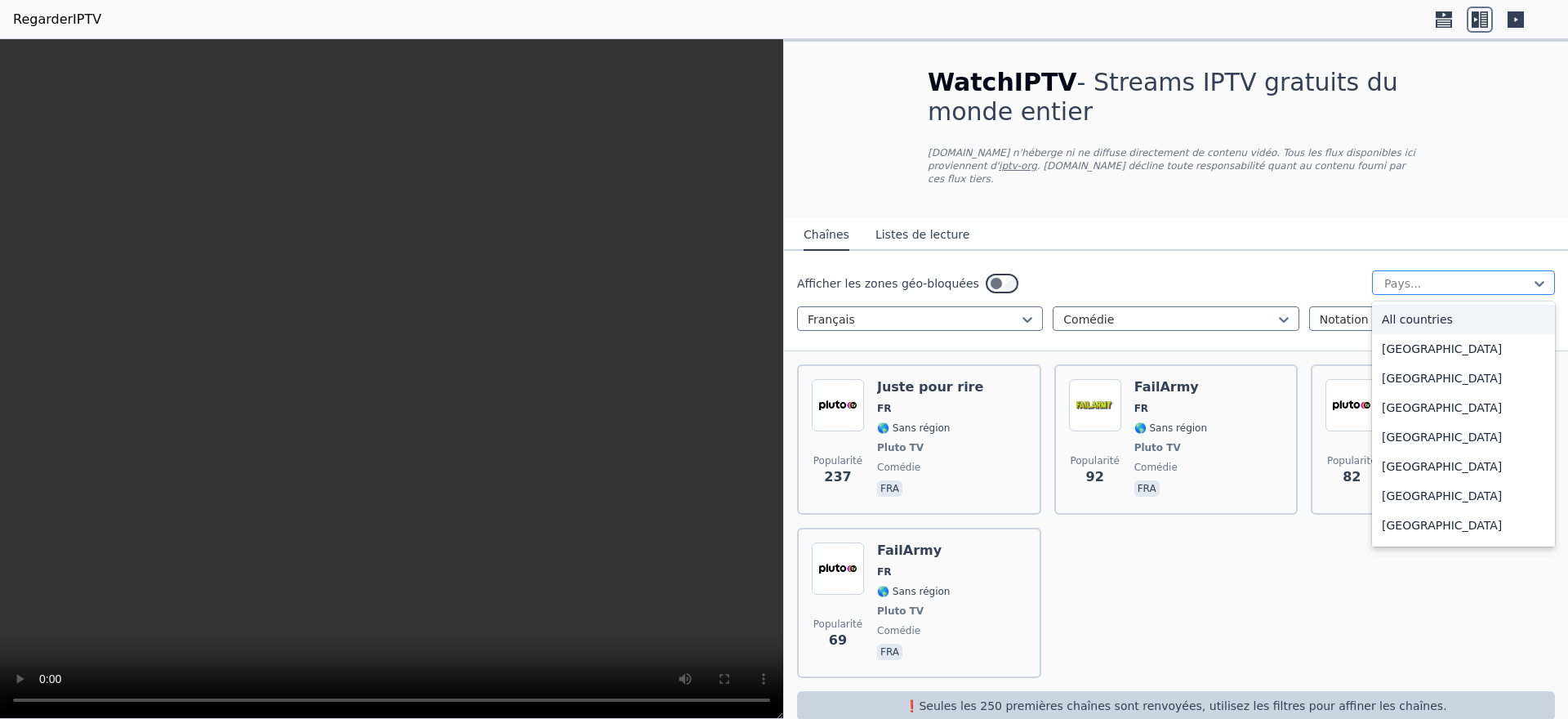
click at [1411, 276] on div at bounding box center [1457, 283] width 148 height 16
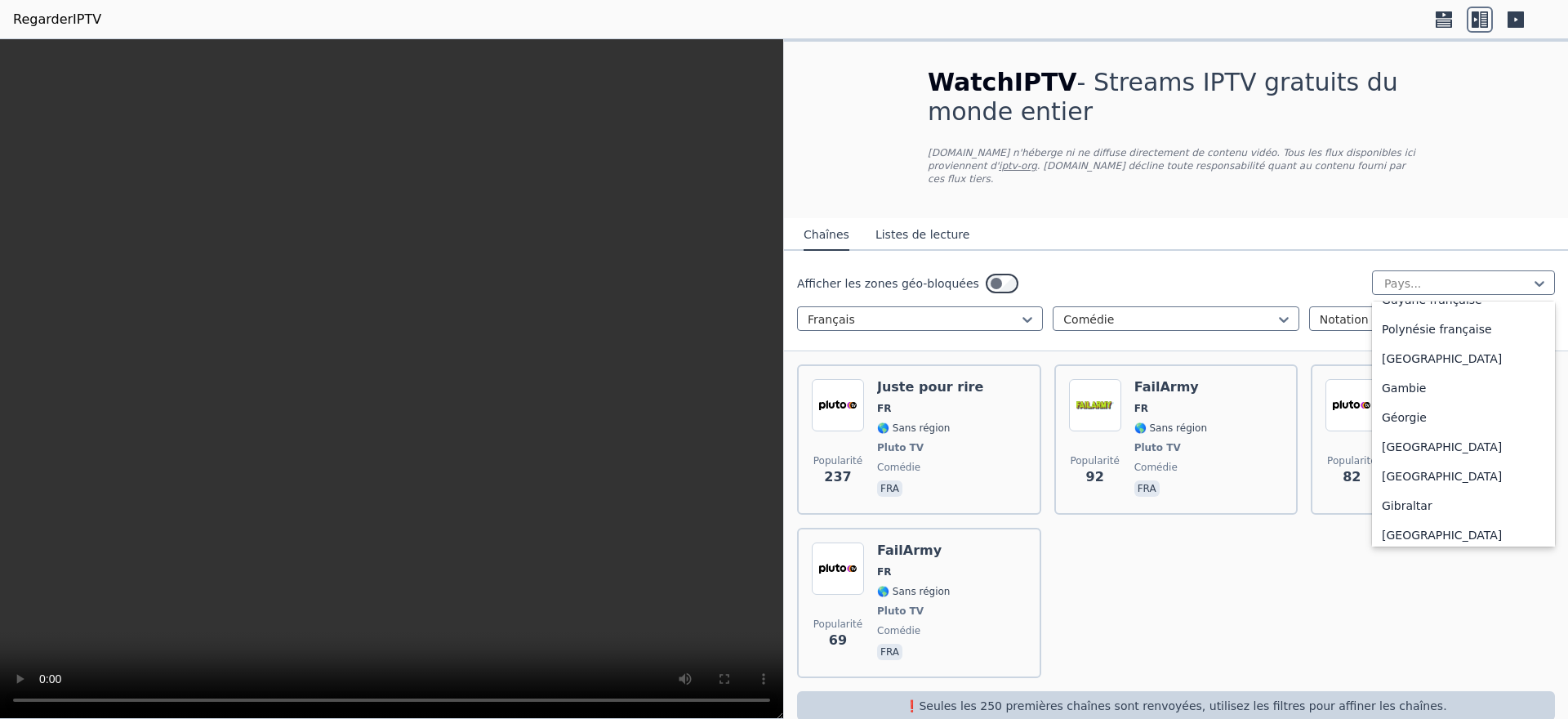
scroll to position [2042, 0]
click at [1394, 195] on font "[GEOGRAPHIC_DATA]" at bounding box center [1442, 189] width 120 height 13
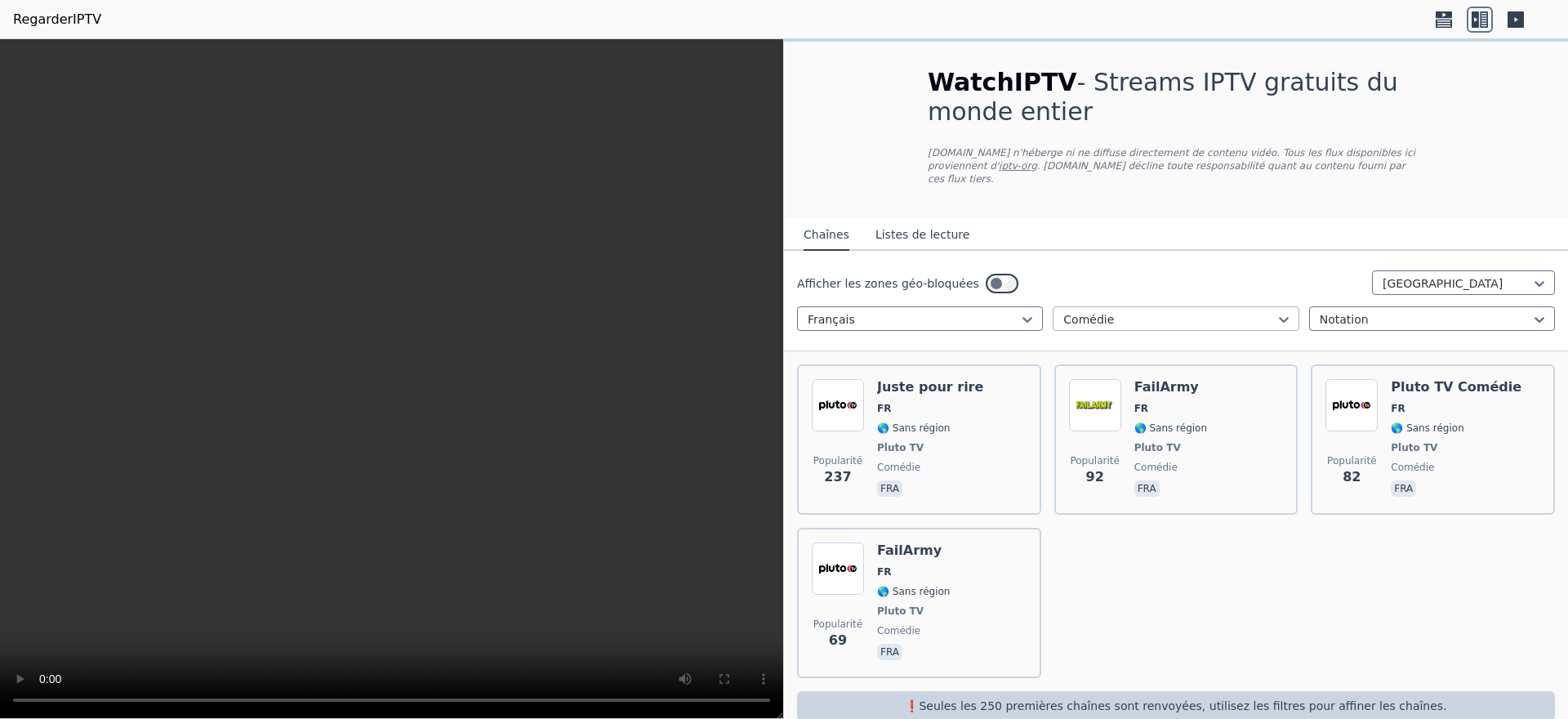
click at [1145, 311] on div at bounding box center [1168, 318] width 211 height 16
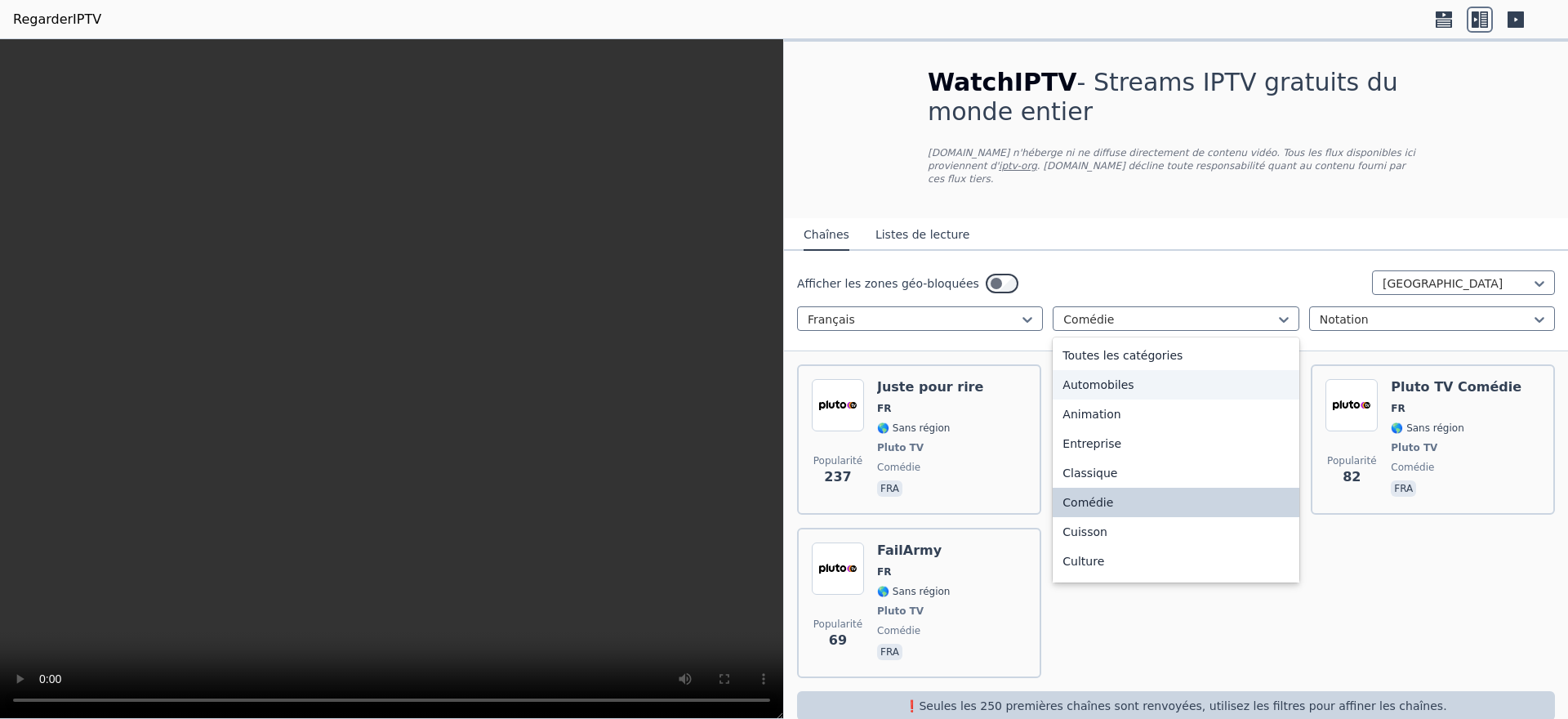
click at [1136, 375] on div "Automobiles" at bounding box center [1175, 385] width 245 height 29
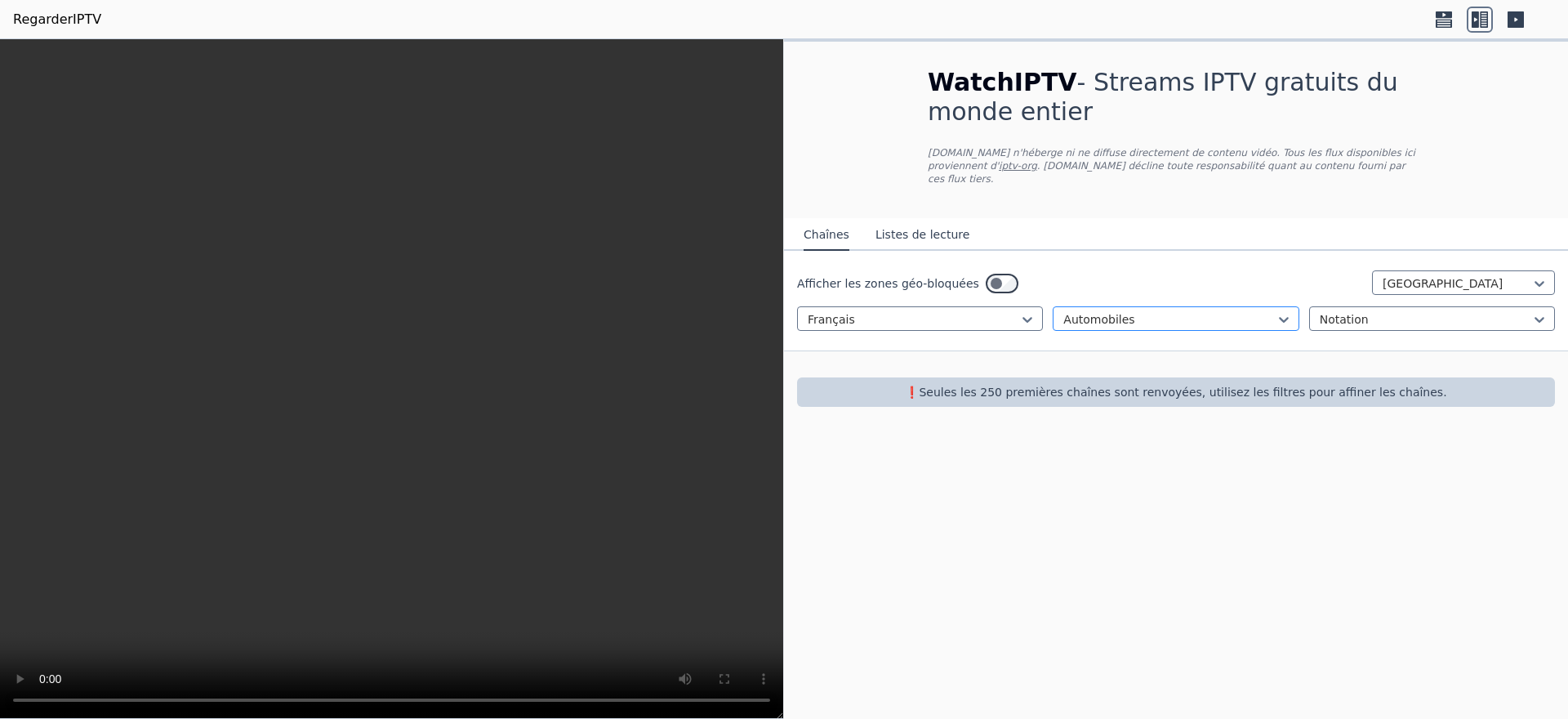
click at [1165, 311] on div at bounding box center [1168, 318] width 211 height 16
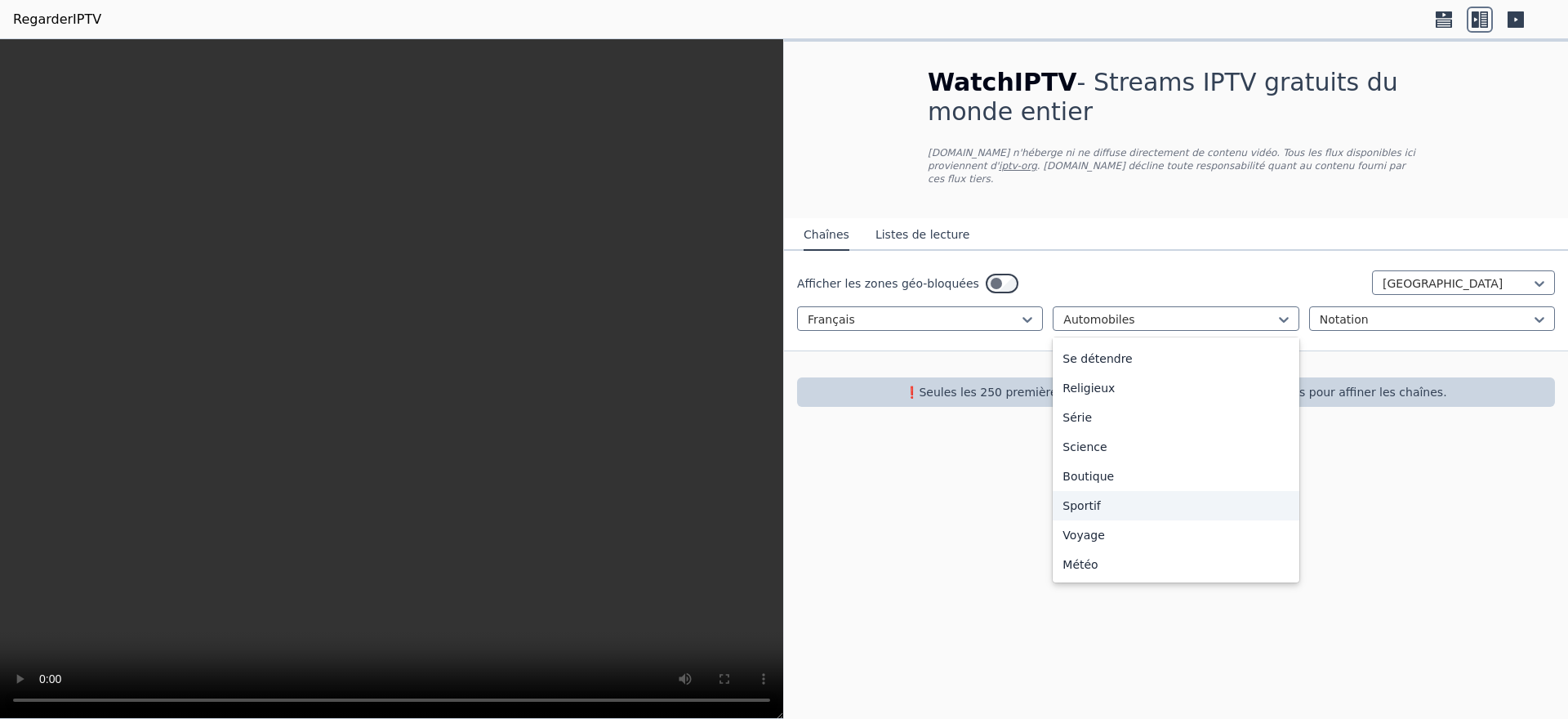
scroll to position [644, 0]
click at [1078, 411] on font "Série" at bounding box center [1076, 417] width 29 height 13
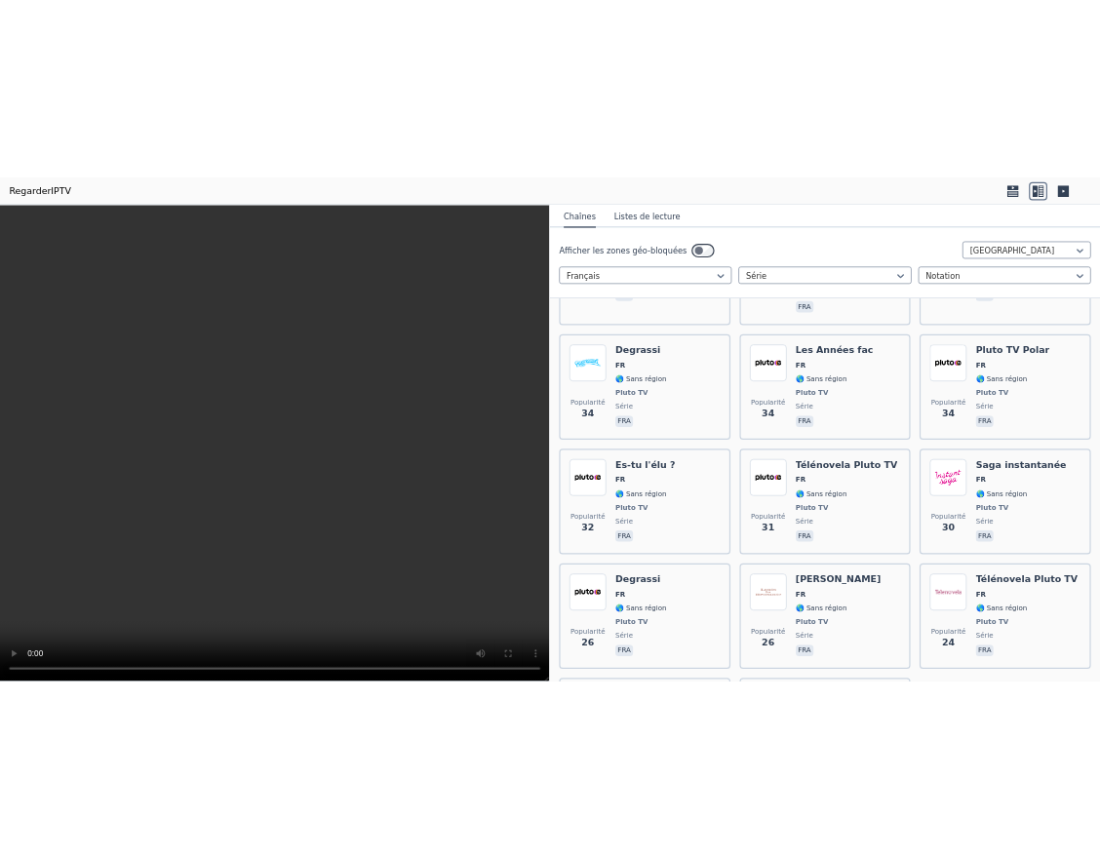
scroll to position [1657, 0]
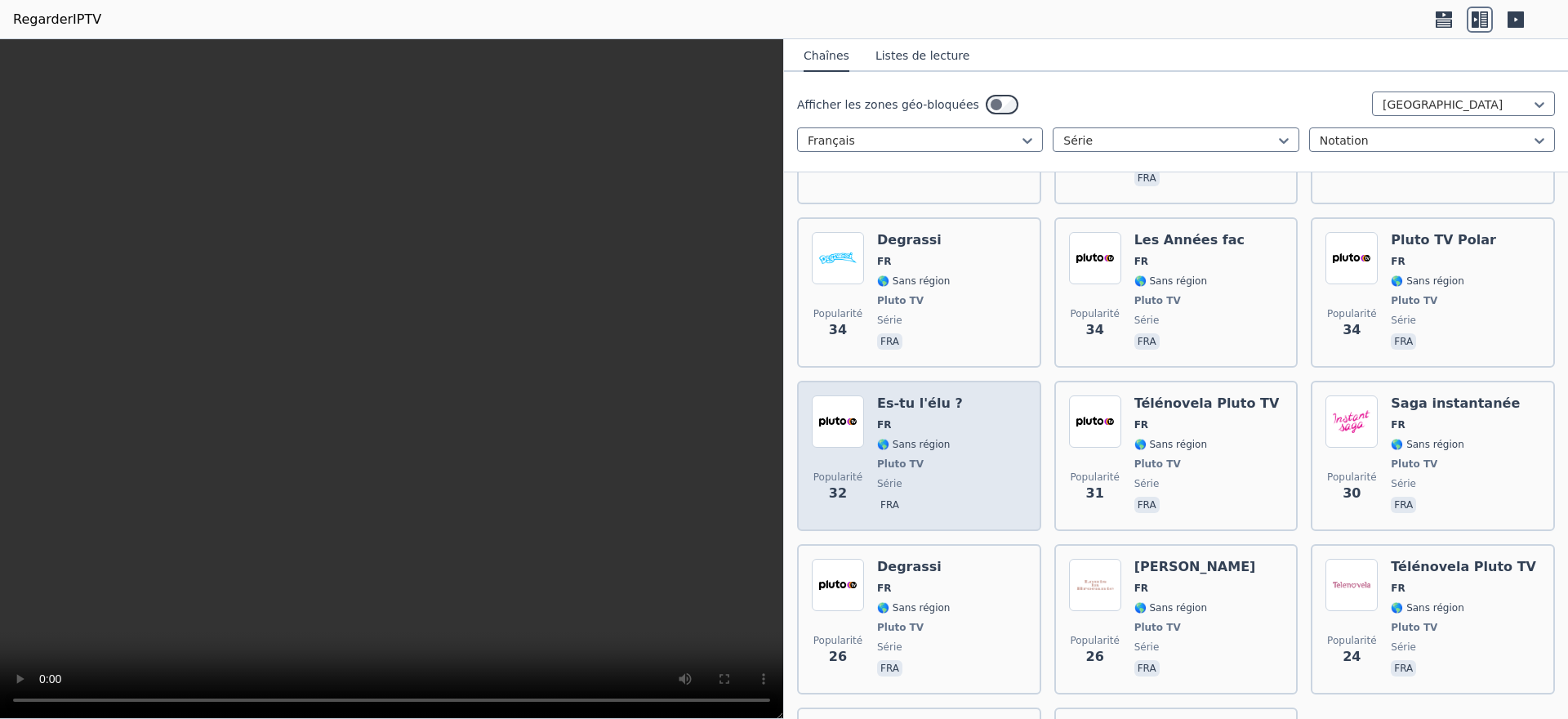
click at [933, 439] on font "🌎 Sans région" at bounding box center [913, 445] width 73 height 12
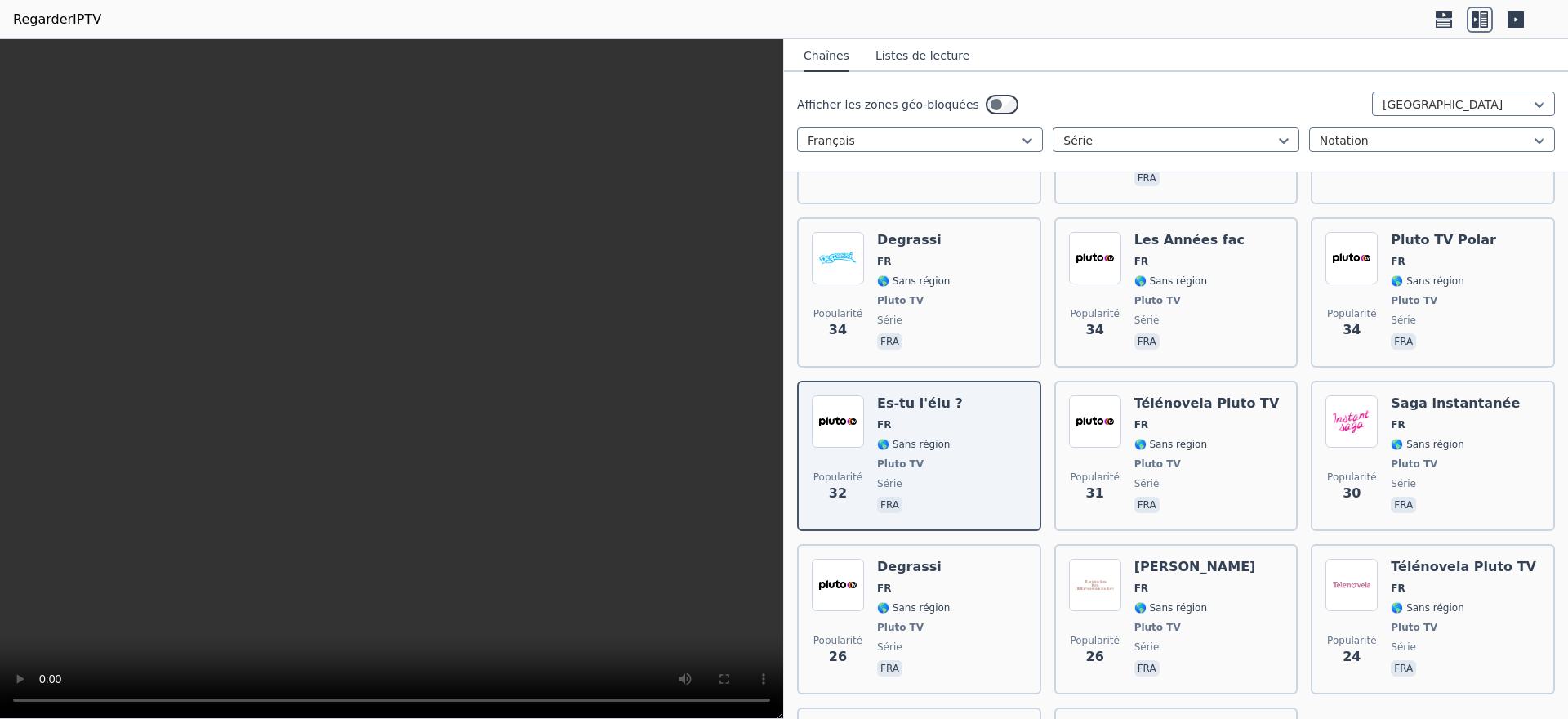
drag, startPoint x: 950, startPoint y: 333, endPoint x: 687, endPoint y: 339, distance: 263.1
click at [687, 339] on video at bounding box center [391, 379] width 783 height 680
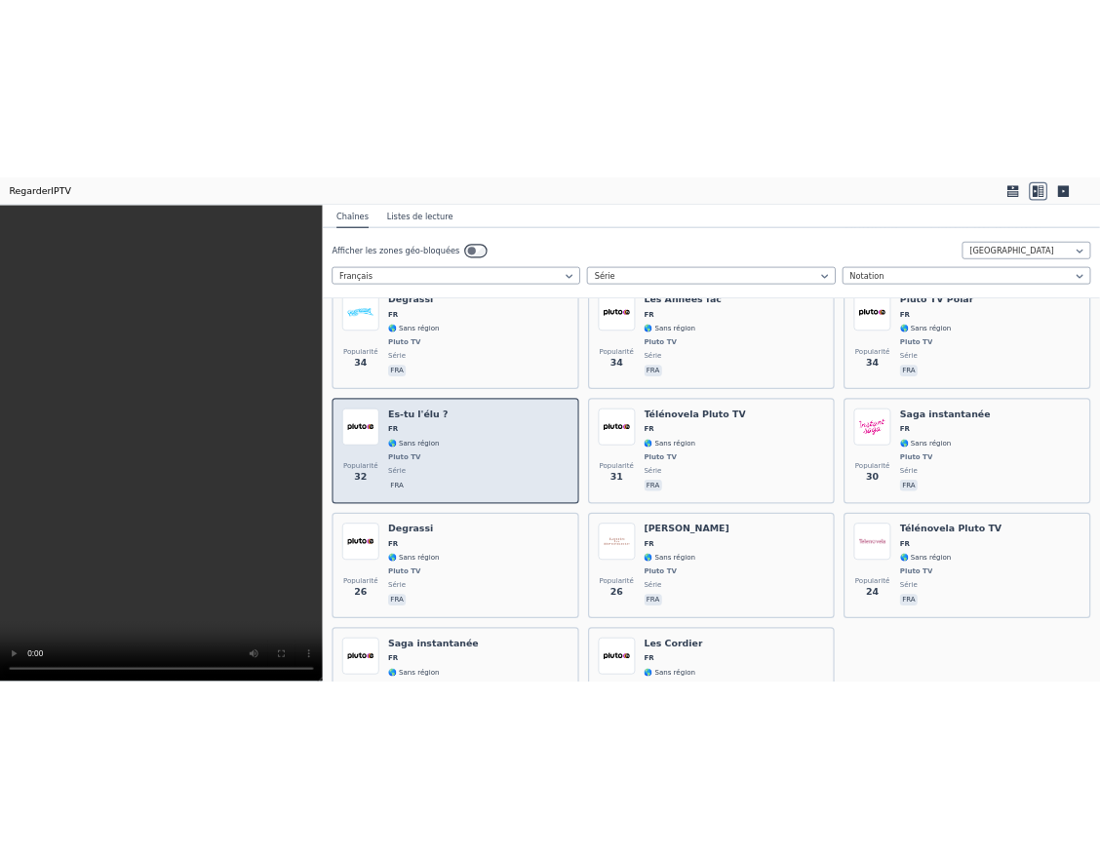
scroll to position [2414, 0]
